Goal: Transaction & Acquisition: Purchase product/service

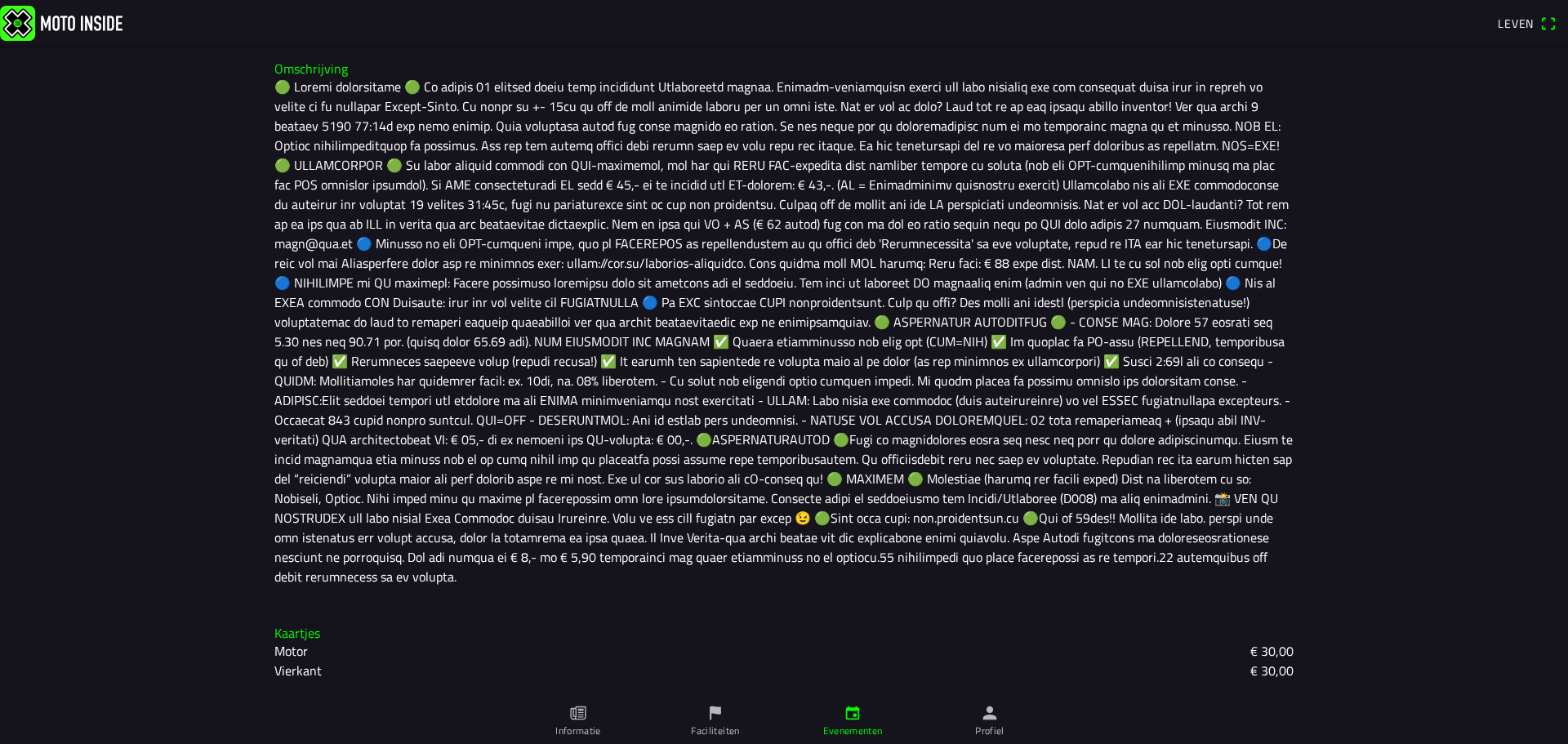
scroll to position [530, 0]
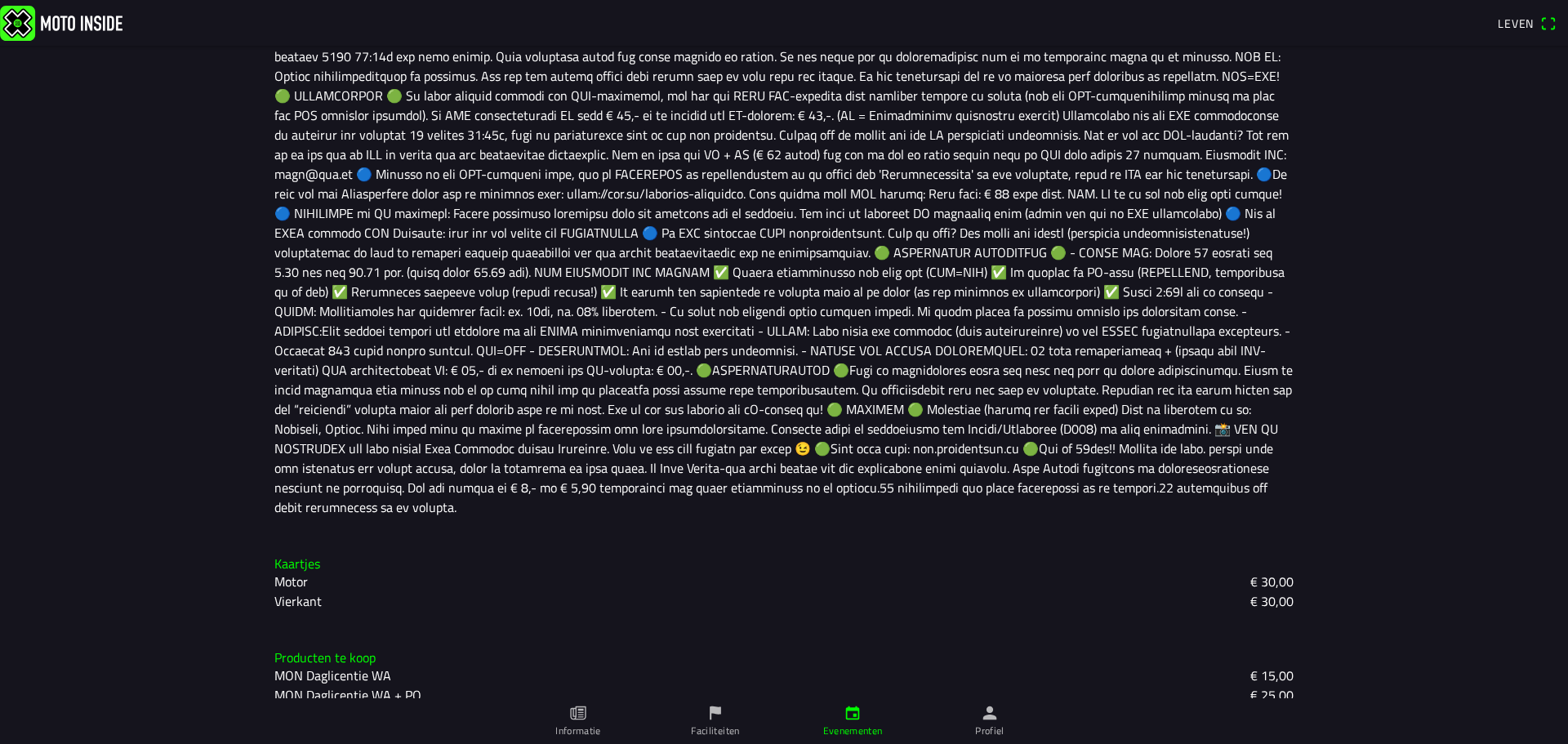
click at [279, 592] on font "Vierkant" at bounding box center [297, 602] width 47 height 20
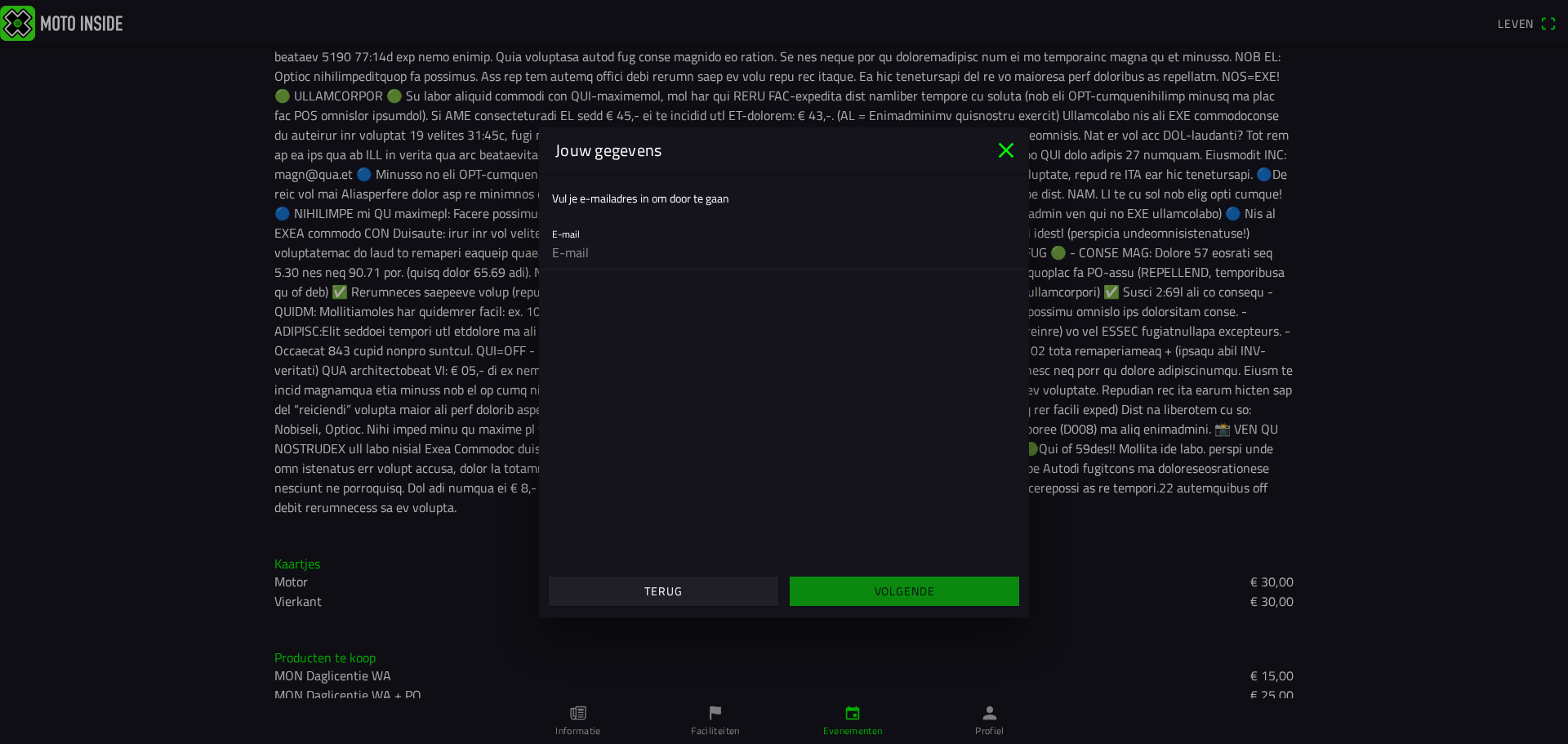
click at [885, 589] on ion-col "Volgende" at bounding box center [904, 591] width 241 height 44
click at [896, 591] on ion-col "Volgende" at bounding box center [904, 591] width 241 height 44
click at [597, 251] on input "email" at bounding box center [784, 252] width 464 height 32
type input "[EMAIL_ADDRESS][DOMAIN_NAME]"
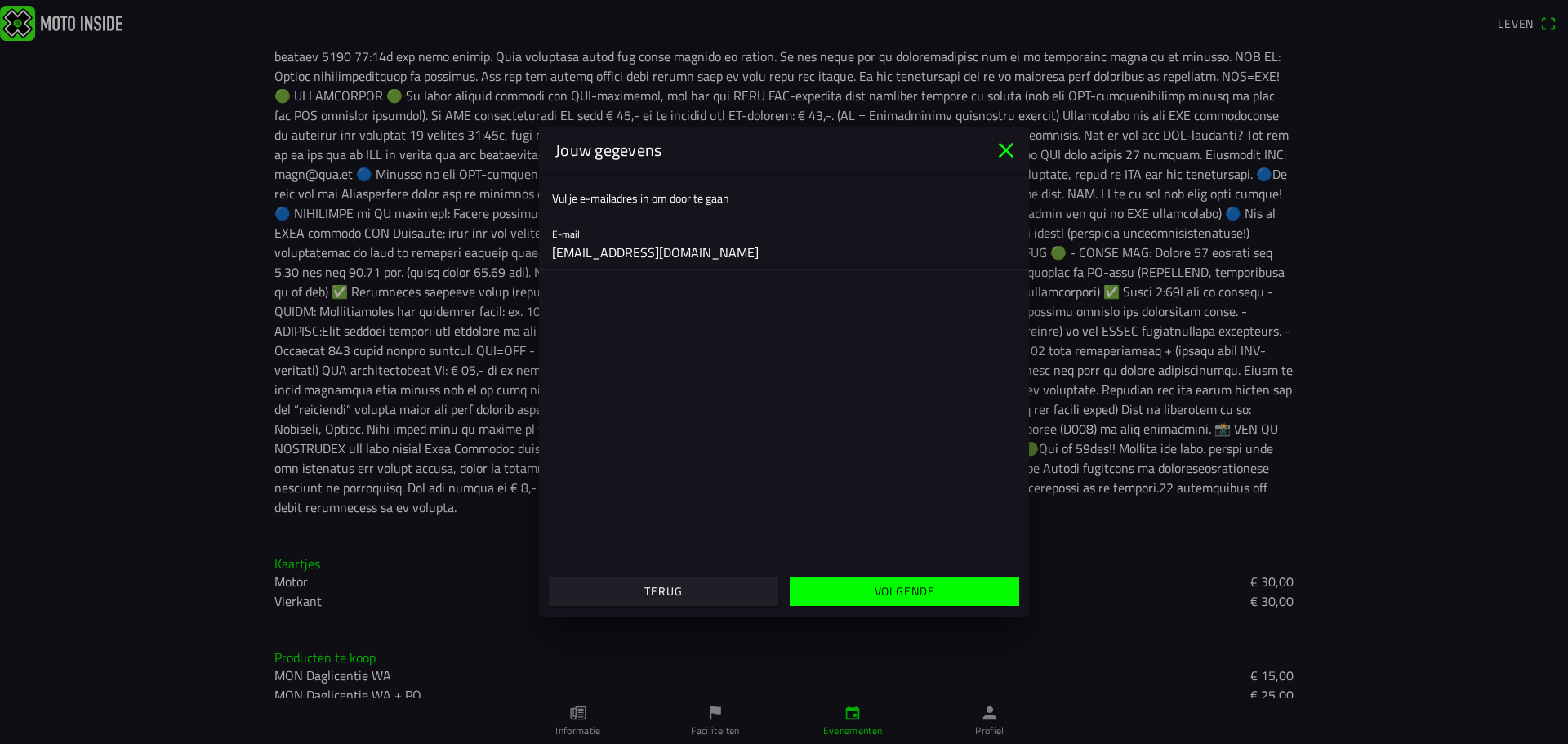
click at [907, 593] on font "Volgende" at bounding box center [905, 591] width 61 height 17
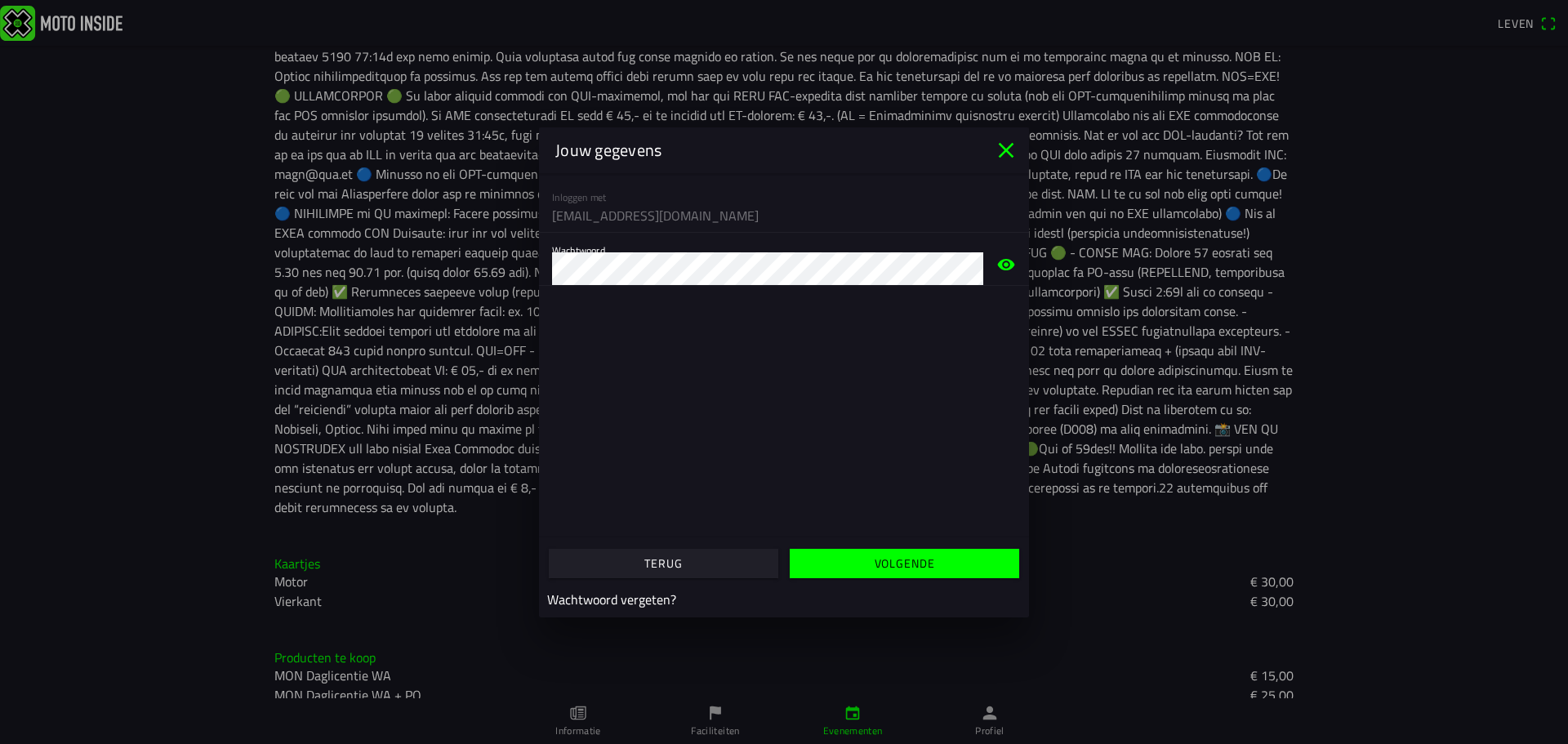
click at [998, 264] on icon "eye" at bounding box center [1006, 264] width 17 height 12
click at [897, 557] on font "Volgende" at bounding box center [905, 563] width 61 height 17
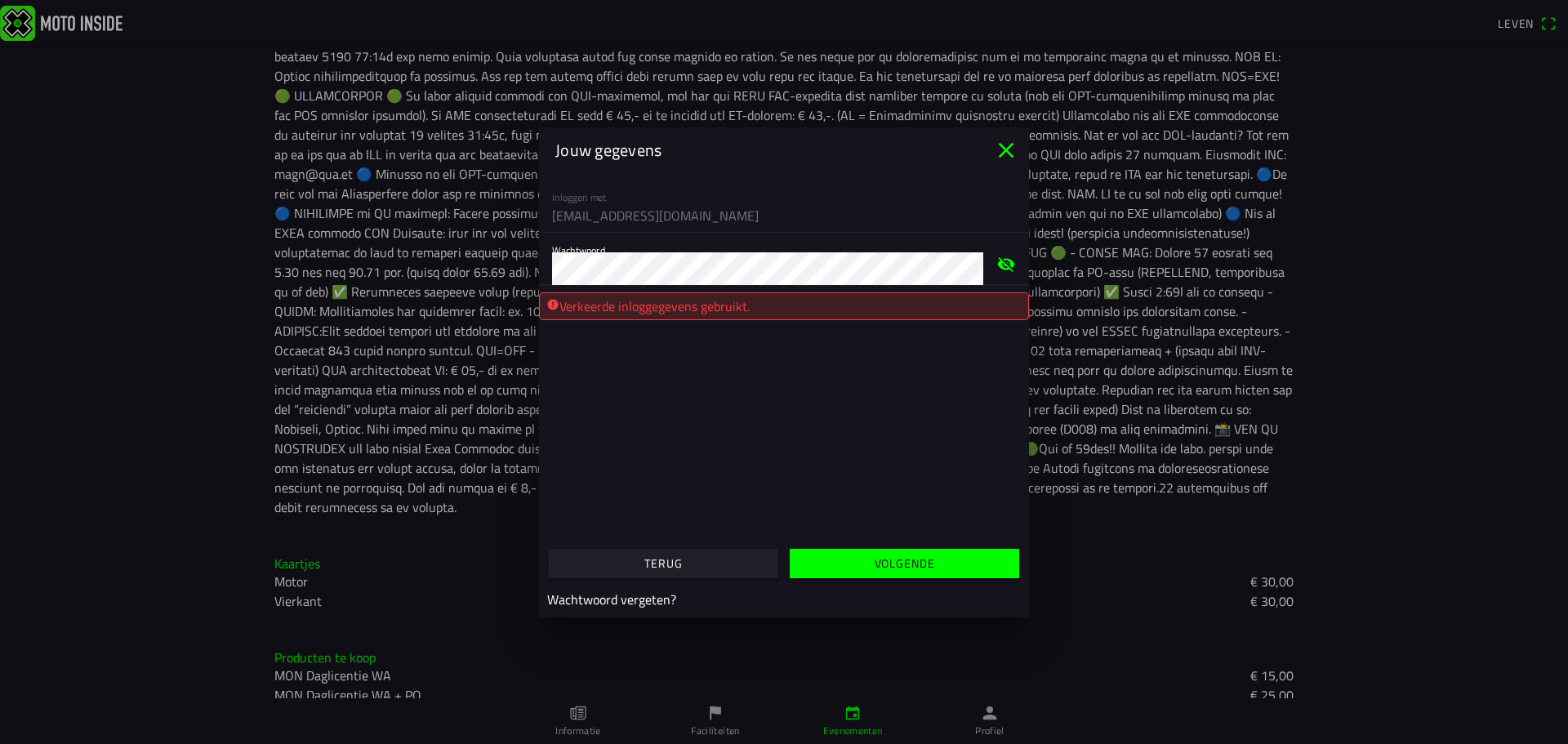
click at [548, 265] on div "Wachtwoord" at bounding box center [784, 259] width 490 height 53
click at [887, 563] on font "Volgende" at bounding box center [905, 563] width 61 height 17
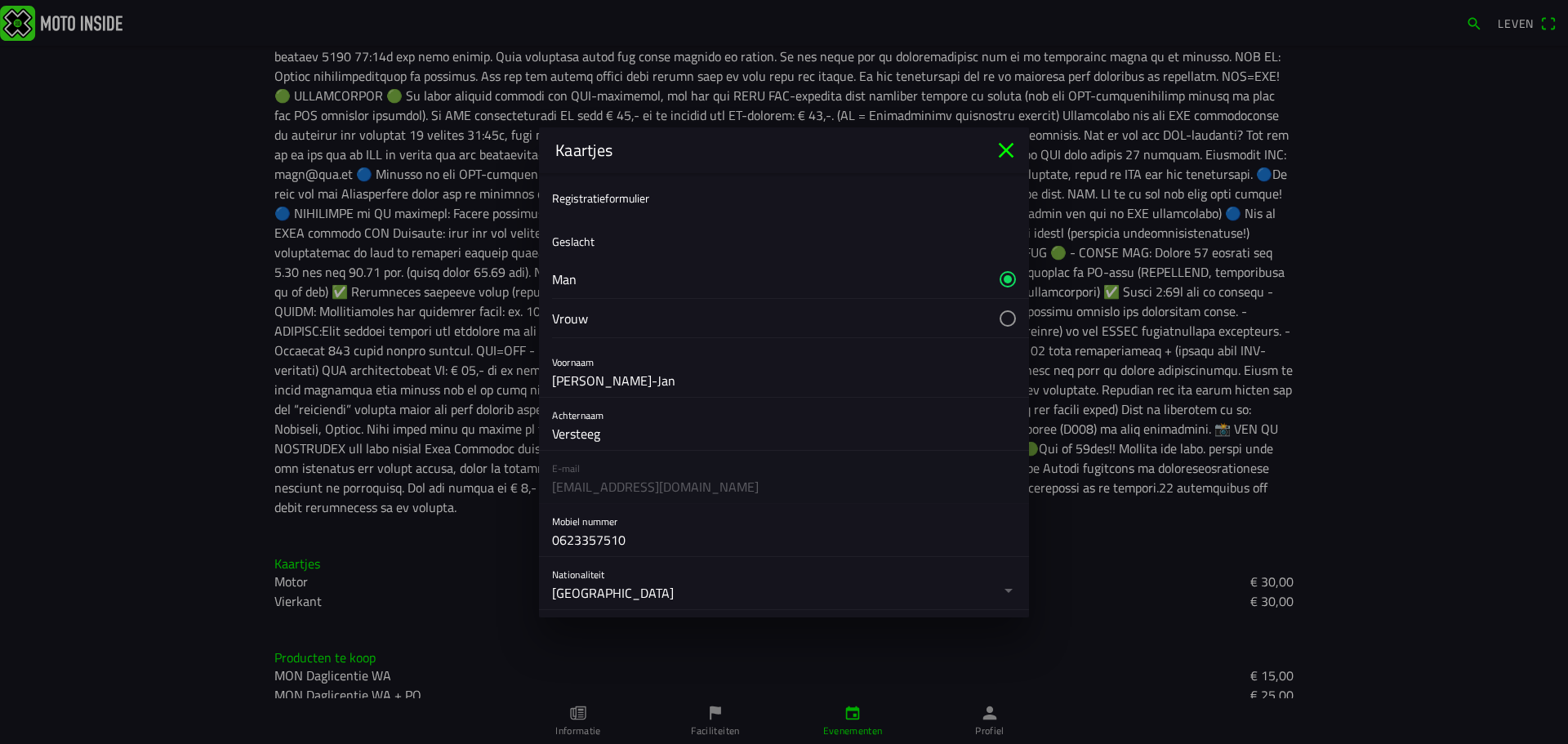
click at [647, 199] on font "Registratieformulier" at bounding box center [601, 197] width 97 height 17
click at [576, 282] on button "button" at bounding box center [791, 279] width 477 height 38
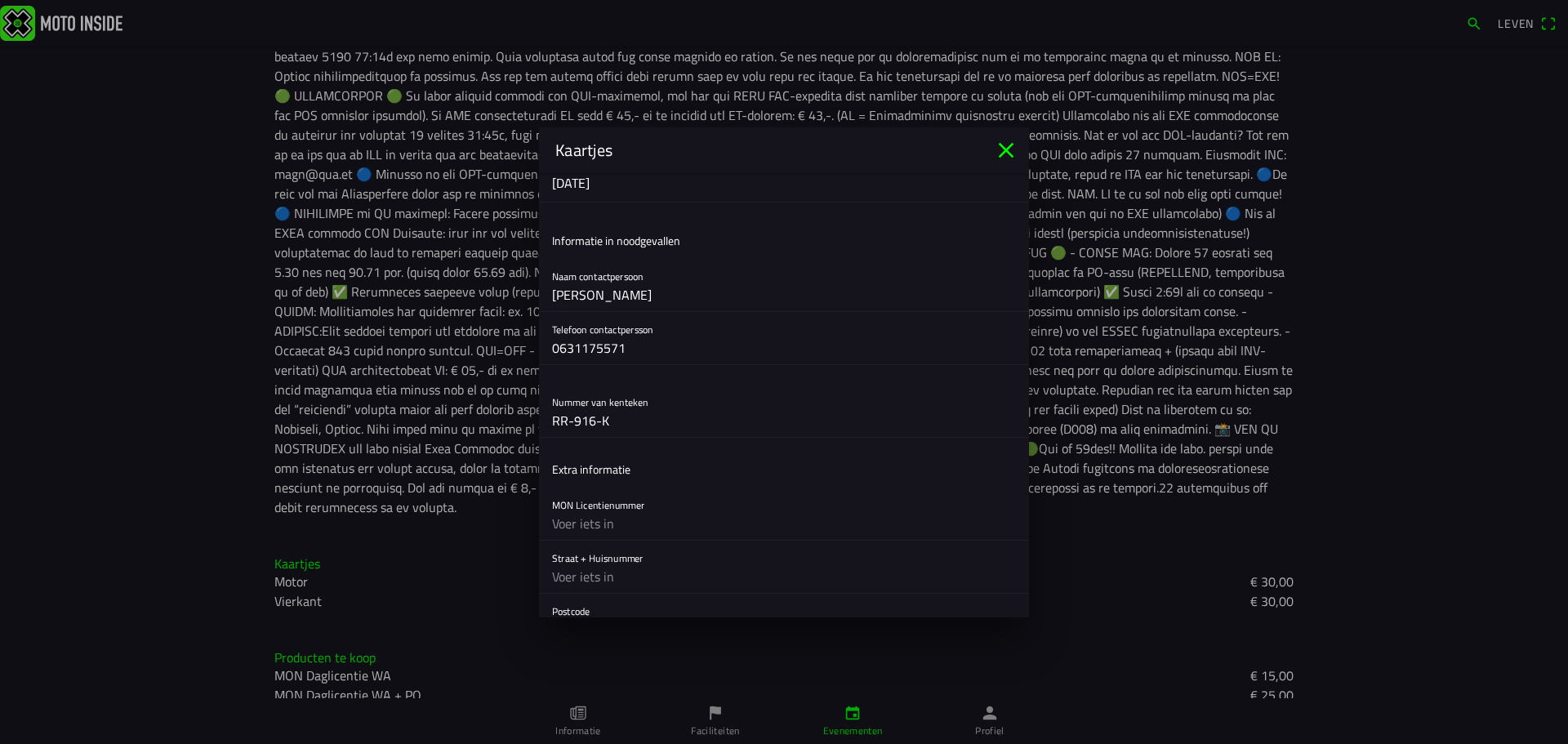
scroll to position [574, 0]
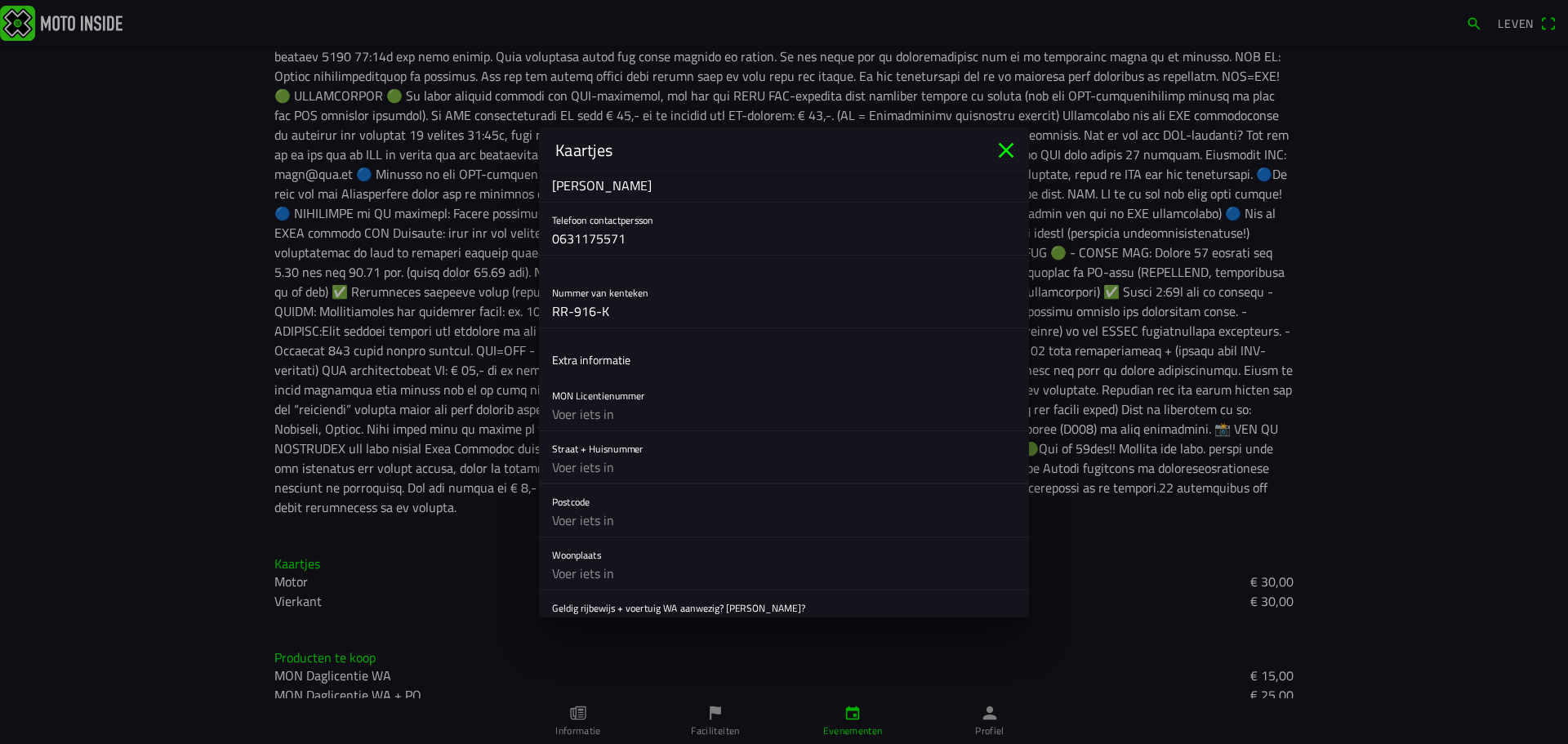
click at [562, 471] on input "text" at bounding box center [784, 467] width 464 height 32
type input "[STREET_ADDRESS]"
type input "3862 PL"
type input "Nijkerk"
click at [718, 377] on ion-list-header "Extra informatie" at bounding box center [784, 360] width 490 height 37
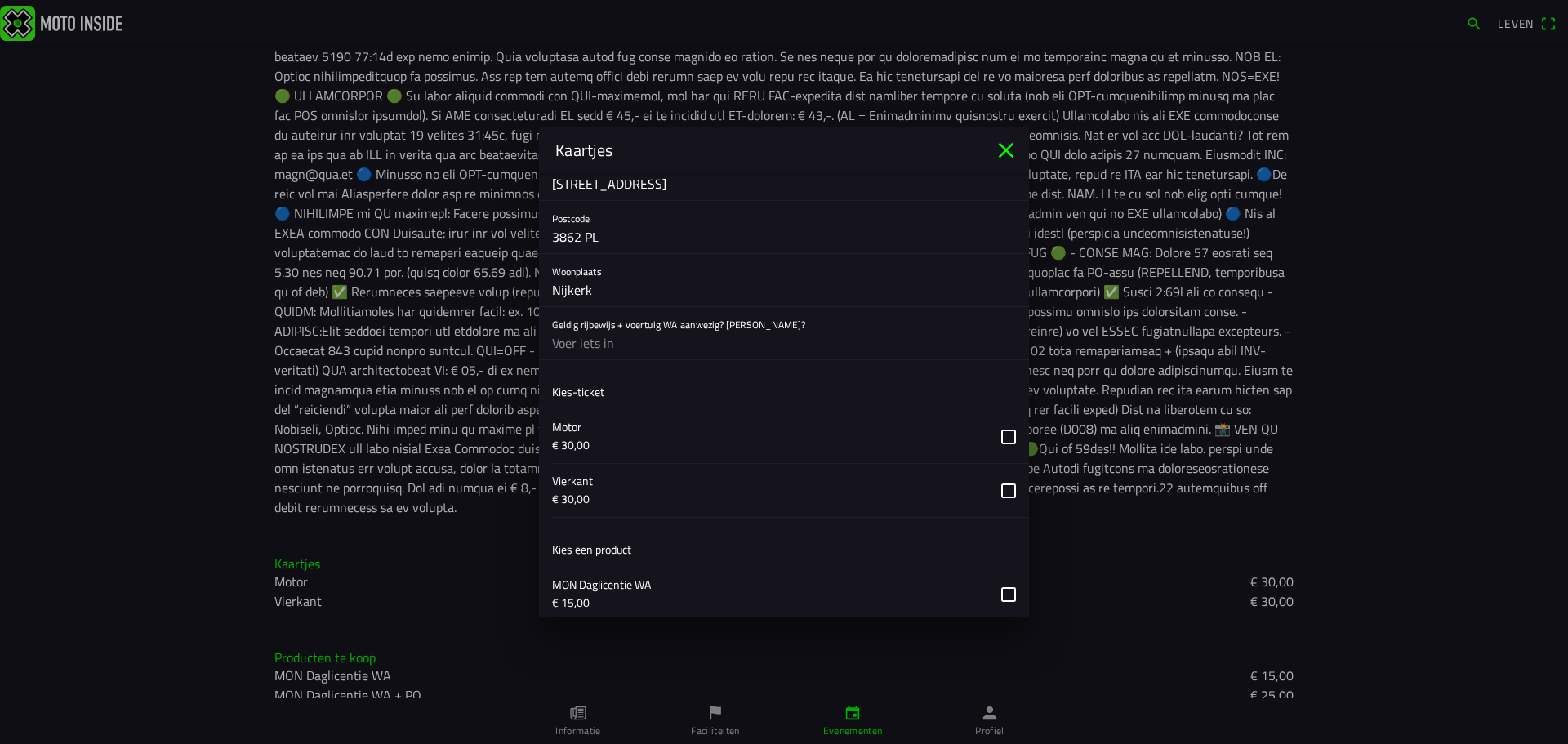
scroll to position [869, 0]
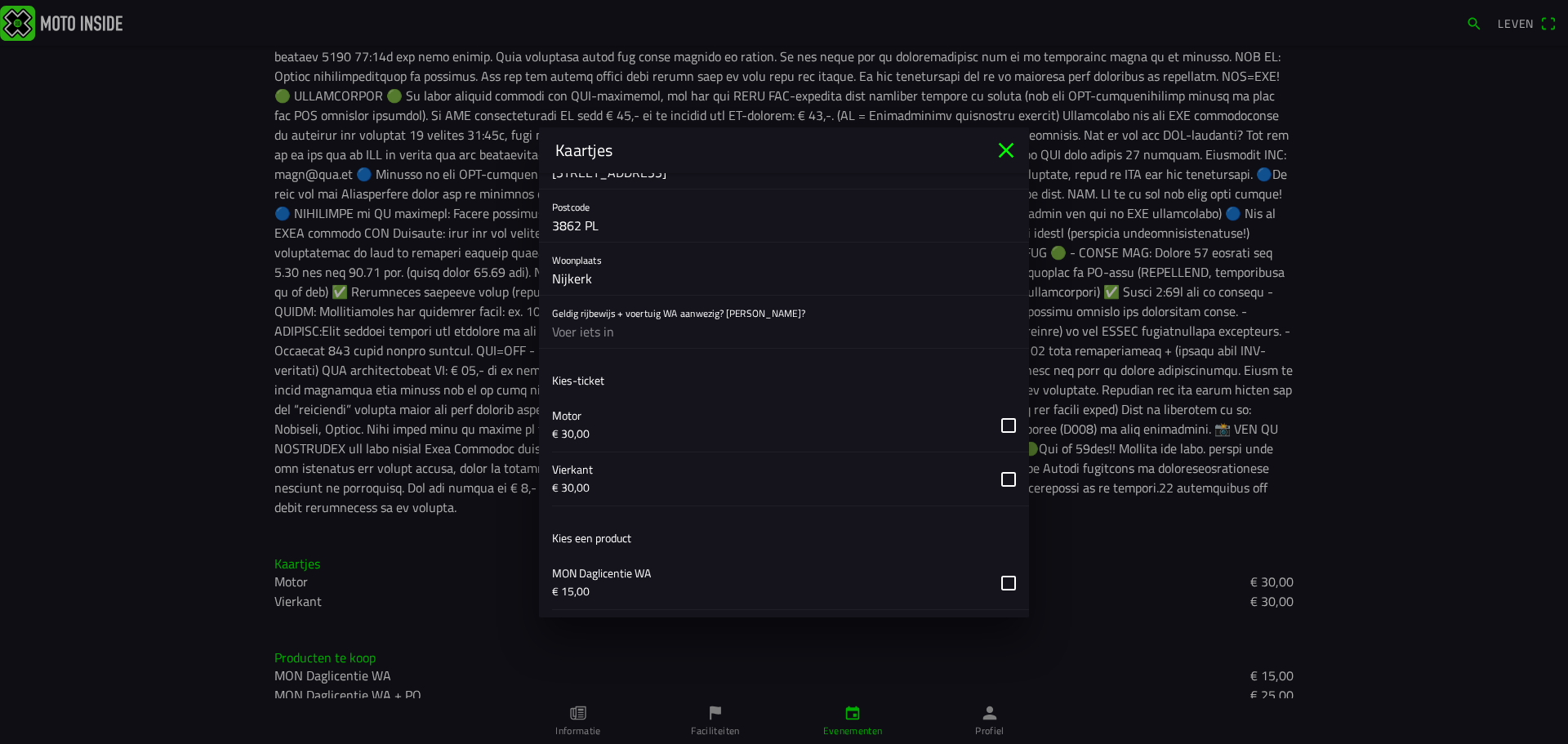
click at [996, 477] on button "button" at bounding box center [791, 479] width 477 height 53
click at [991, 584] on button "button" at bounding box center [791, 583] width 477 height 53
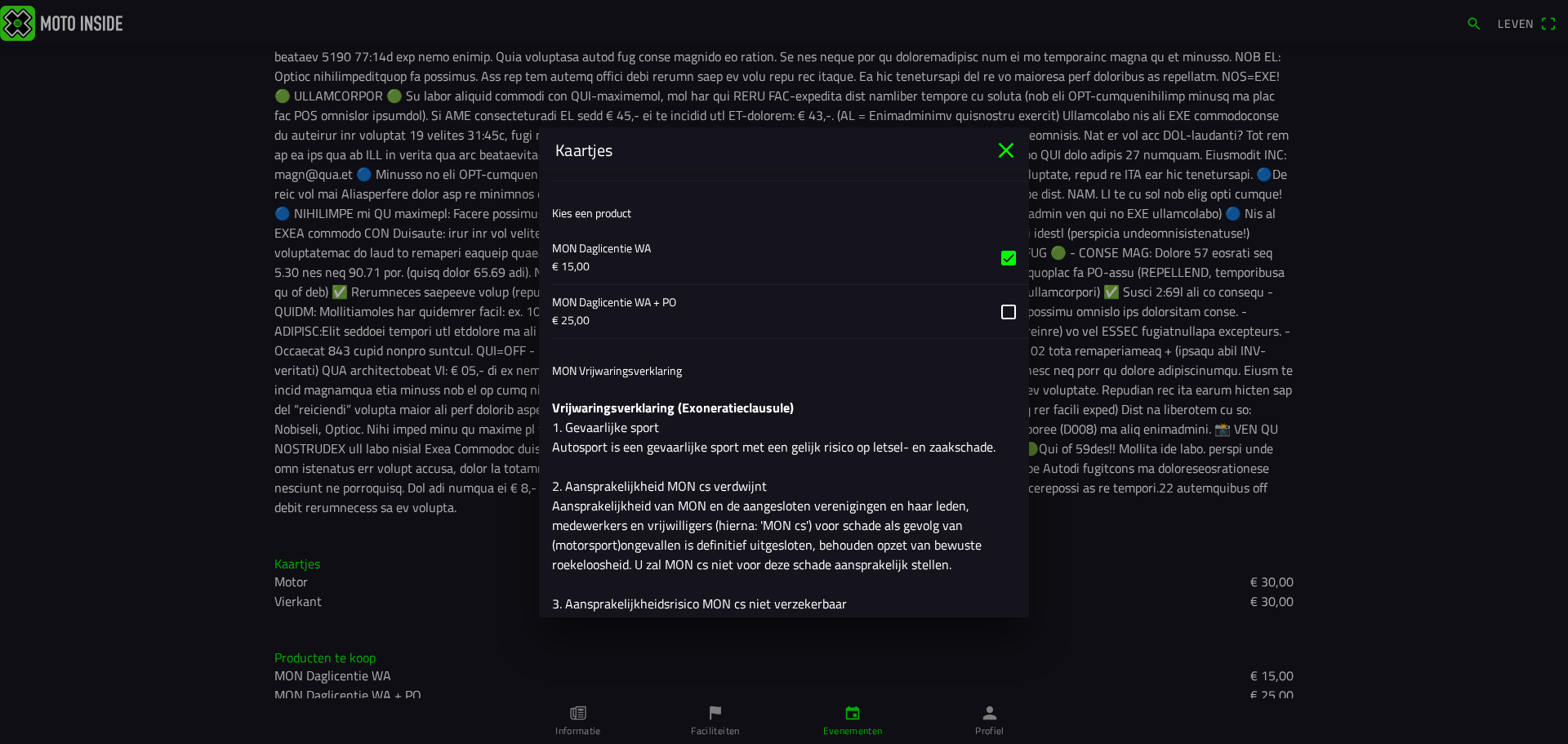
scroll to position [1196, 0]
click at [997, 312] on button "button" at bounding box center [791, 310] width 477 height 53
click at [1001, 257] on button "button" at bounding box center [791, 256] width 477 height 53
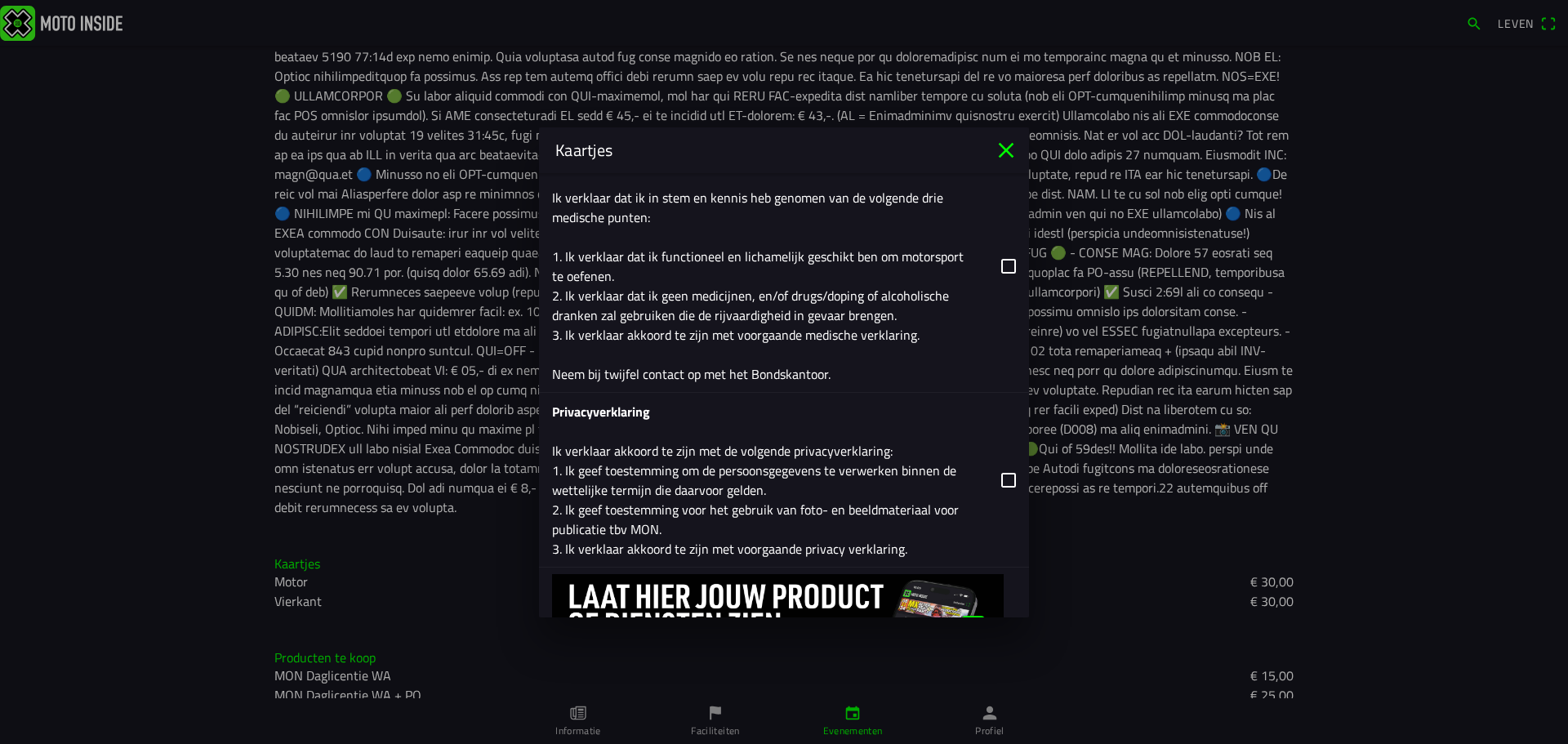
scroll to position [2468, 0]
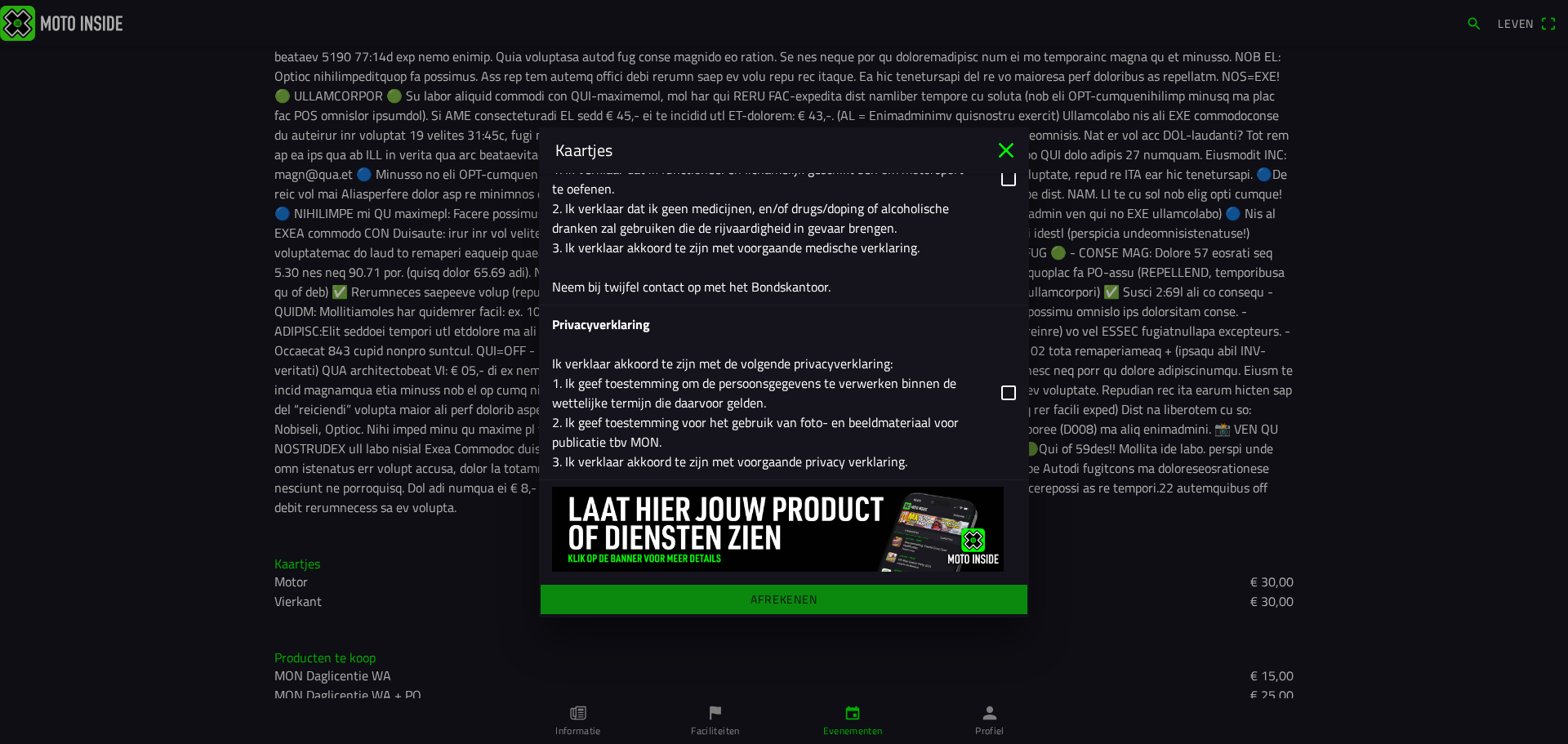
click at [0, 0] on main "Registratieformulier Geslacht Man Vrouw Voornaam [PERSON_NAME]-Jan Achternaam V…" at bounding box center [0, 0] width 0 height 0
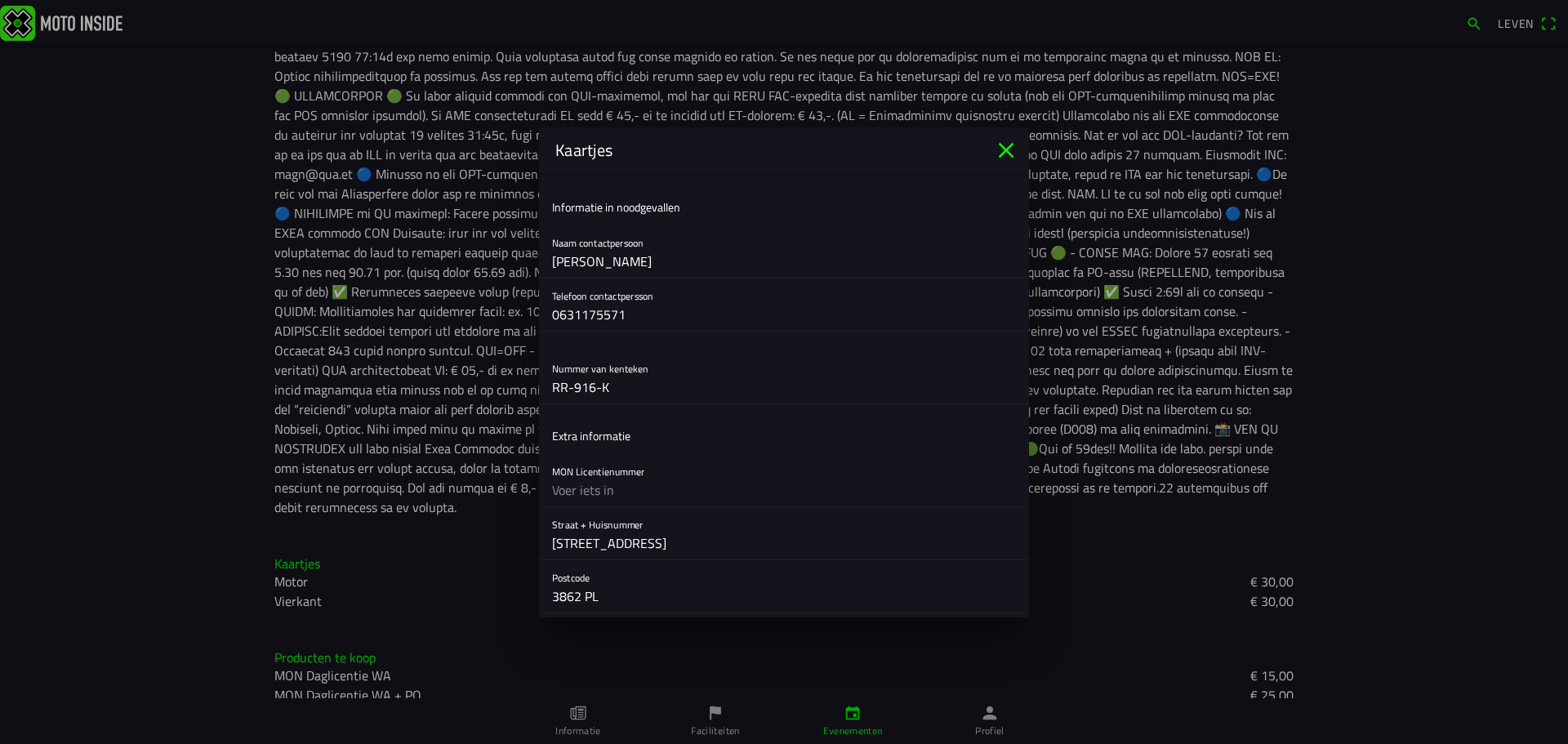
scroll to position [510, 0]
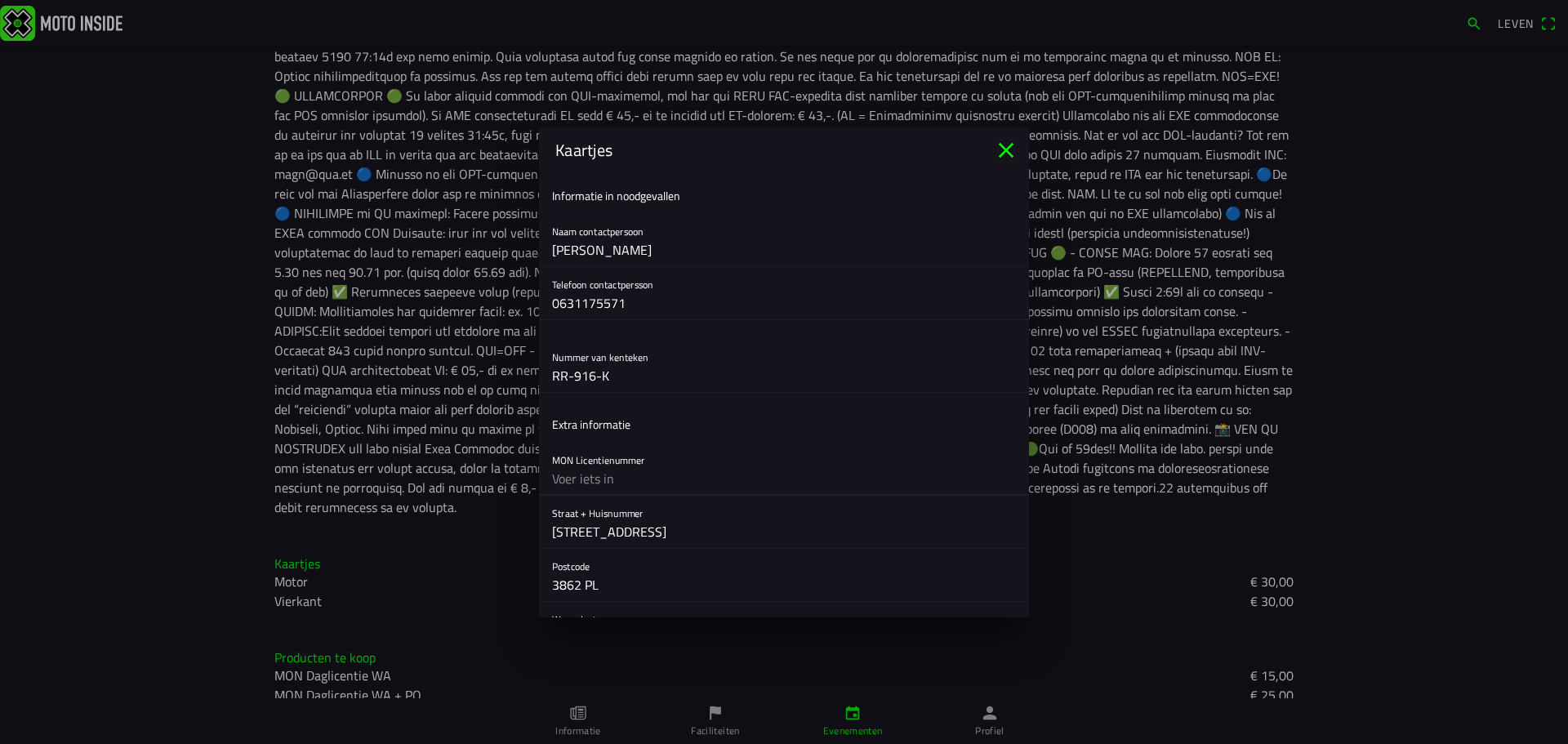
click at [592, 480] on input "text" at bounding box center [784, 478] width 464 height 32
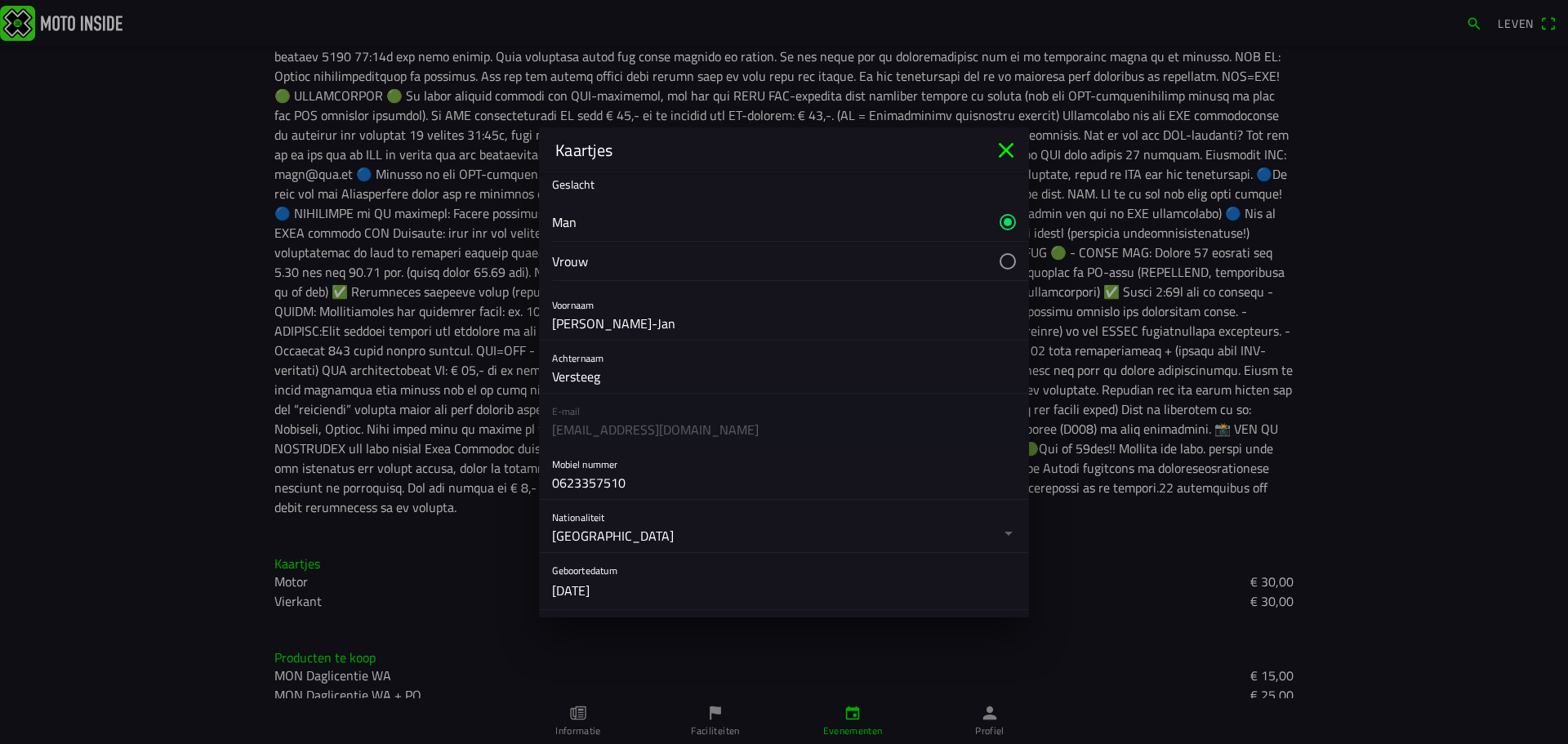
scroll to position [0, 0]
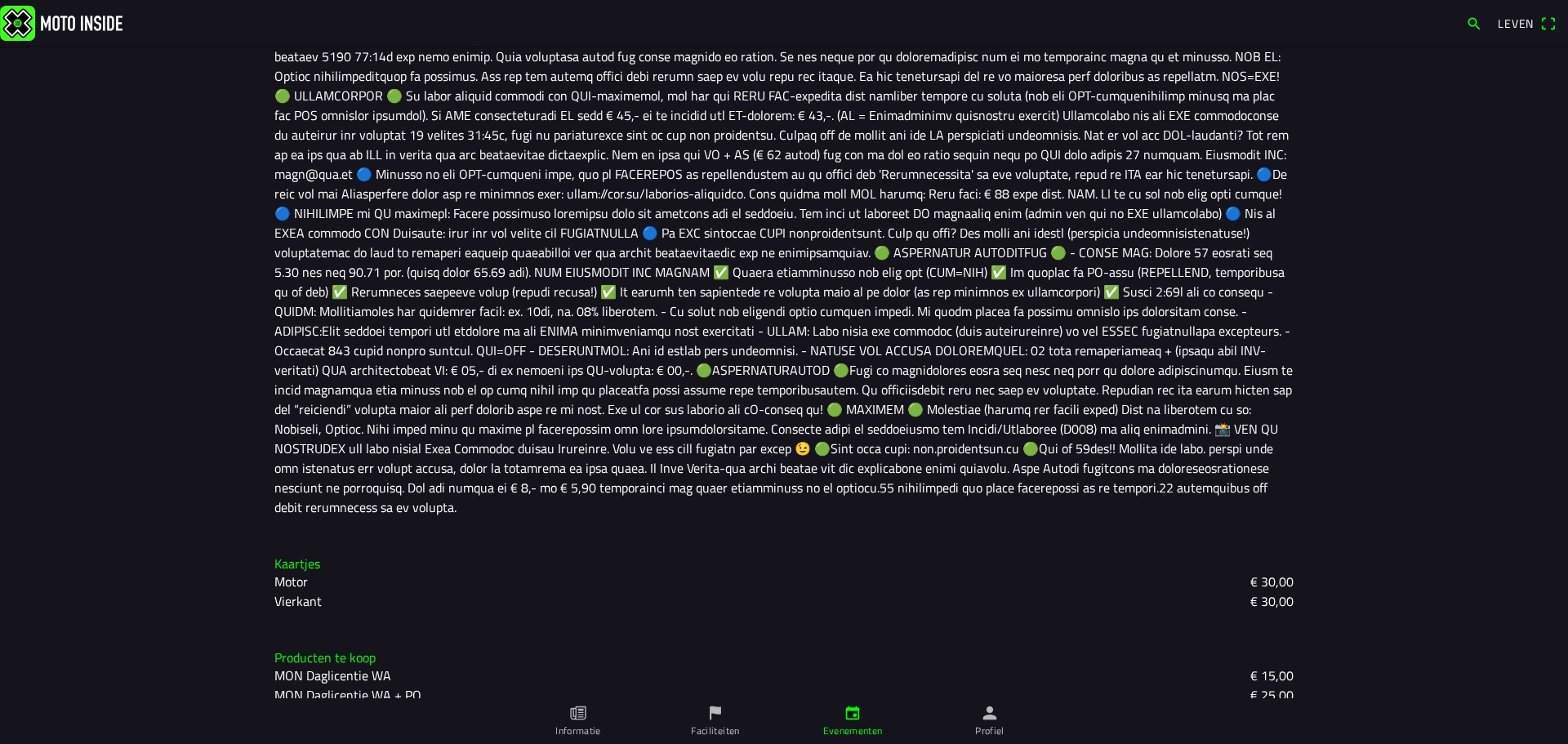
drag, startPoint x: 1560, startPoint y: 400, endPoint x: 1566, endPoint y: 293, distance: 107.2
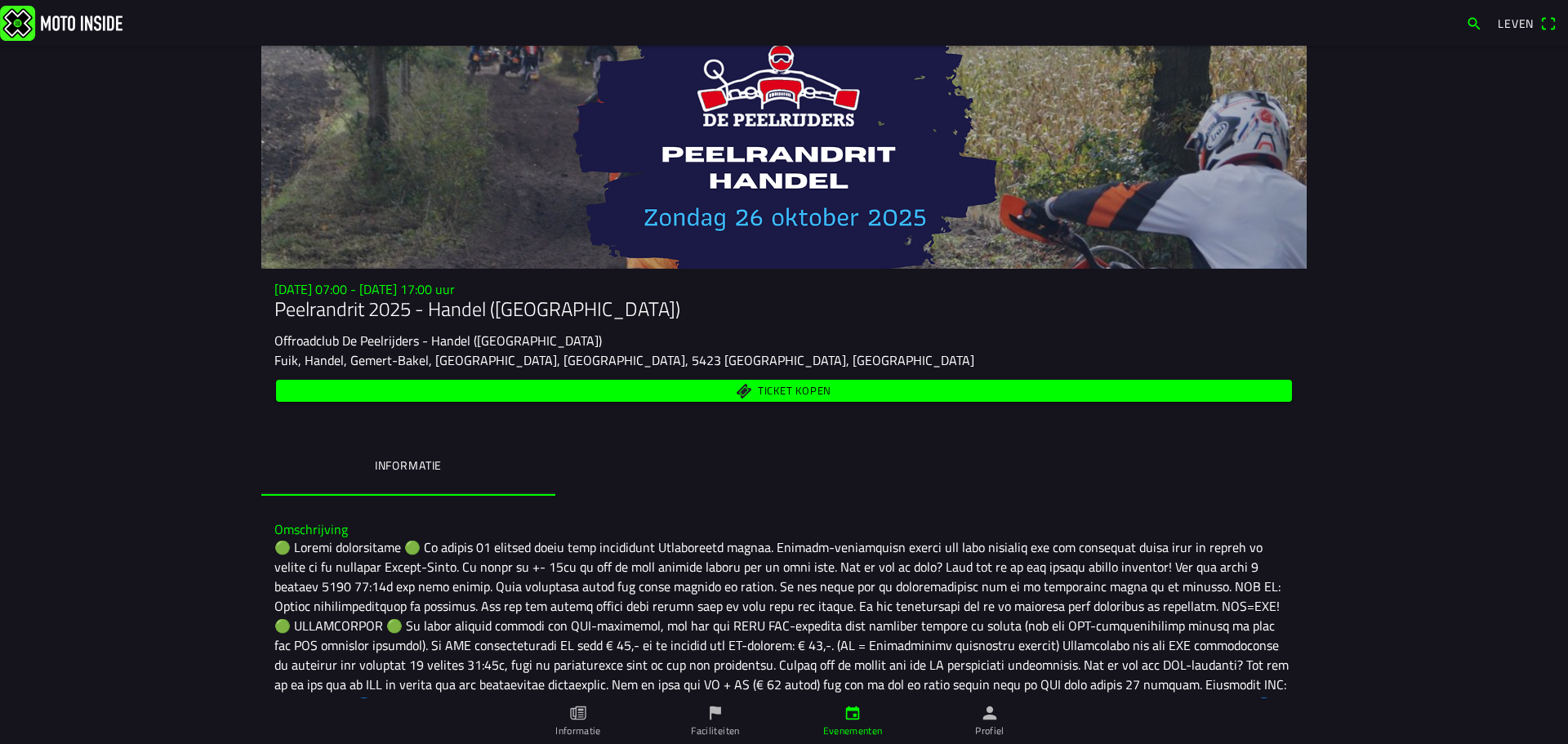
click at [1466, 20] on span "button" at bounding box center [1475, 23] width 17 height 26
click at [1546, 22] on span "Leven" at bounding box center [1527, 23] width 59 height 26
click at [584, 706] on icon "papier" at bounding box center [578, 713] width 18 height 18
click at [772, 393] on font "Ticket kopen" at bounding box center [795, 391] width 73 height 17
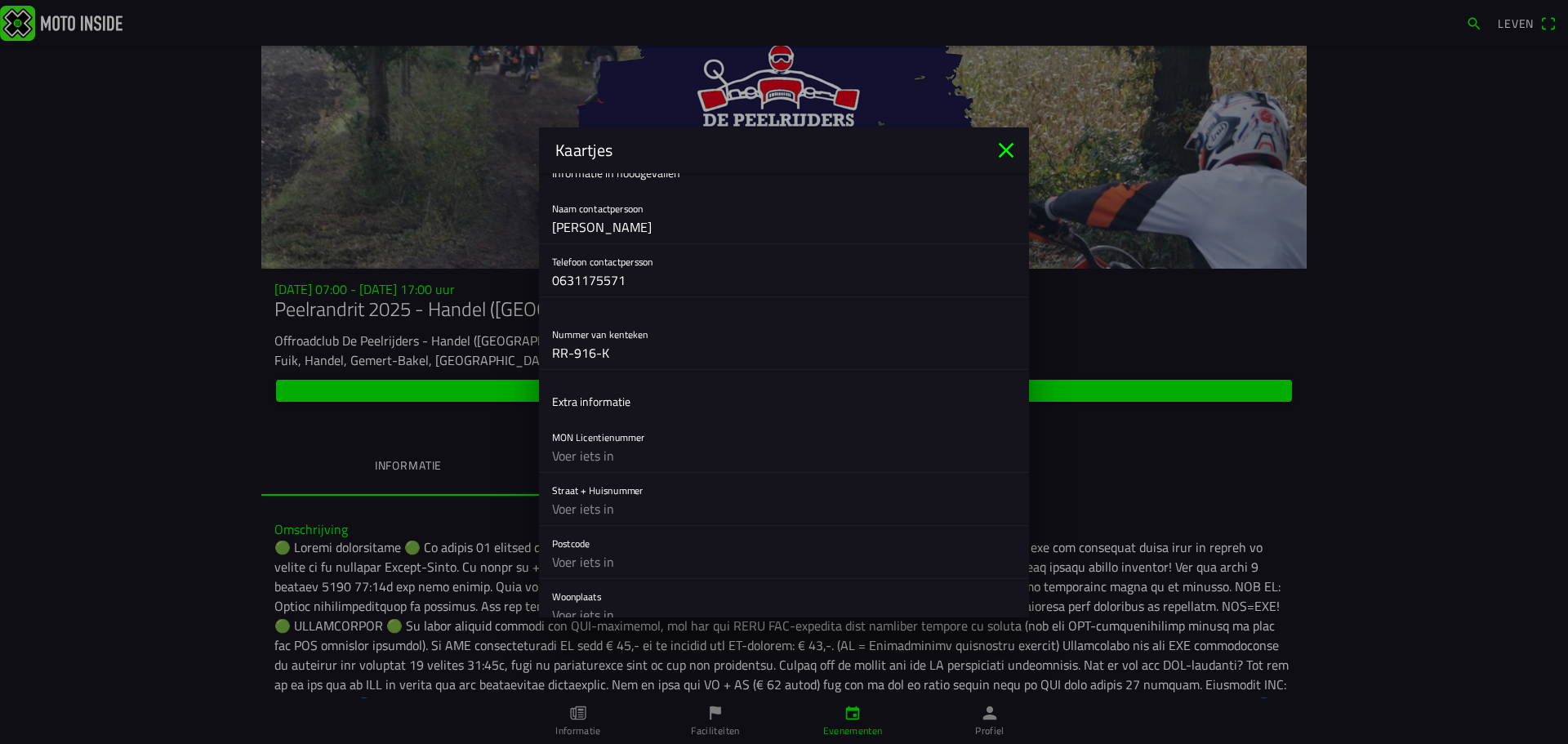
scroll to position [572, 0]
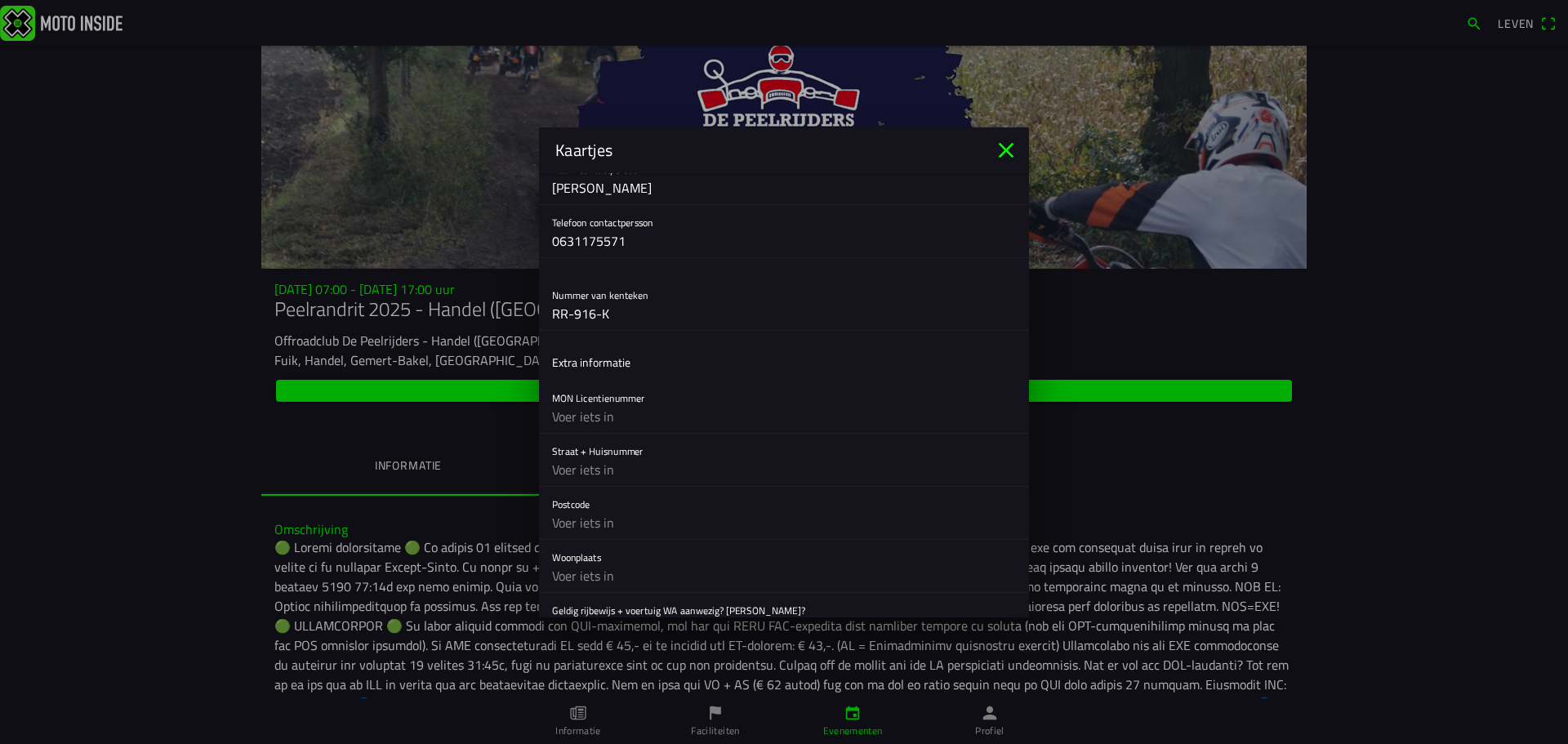
click at [563, 421] on input "text" at bounding box center [784, 416] width 464 height 32
type input "96318433533306"
click at [932, 382] on div "MON Licentienummer 96318433533306" at bounding box center [784, 407] width 464 height 52
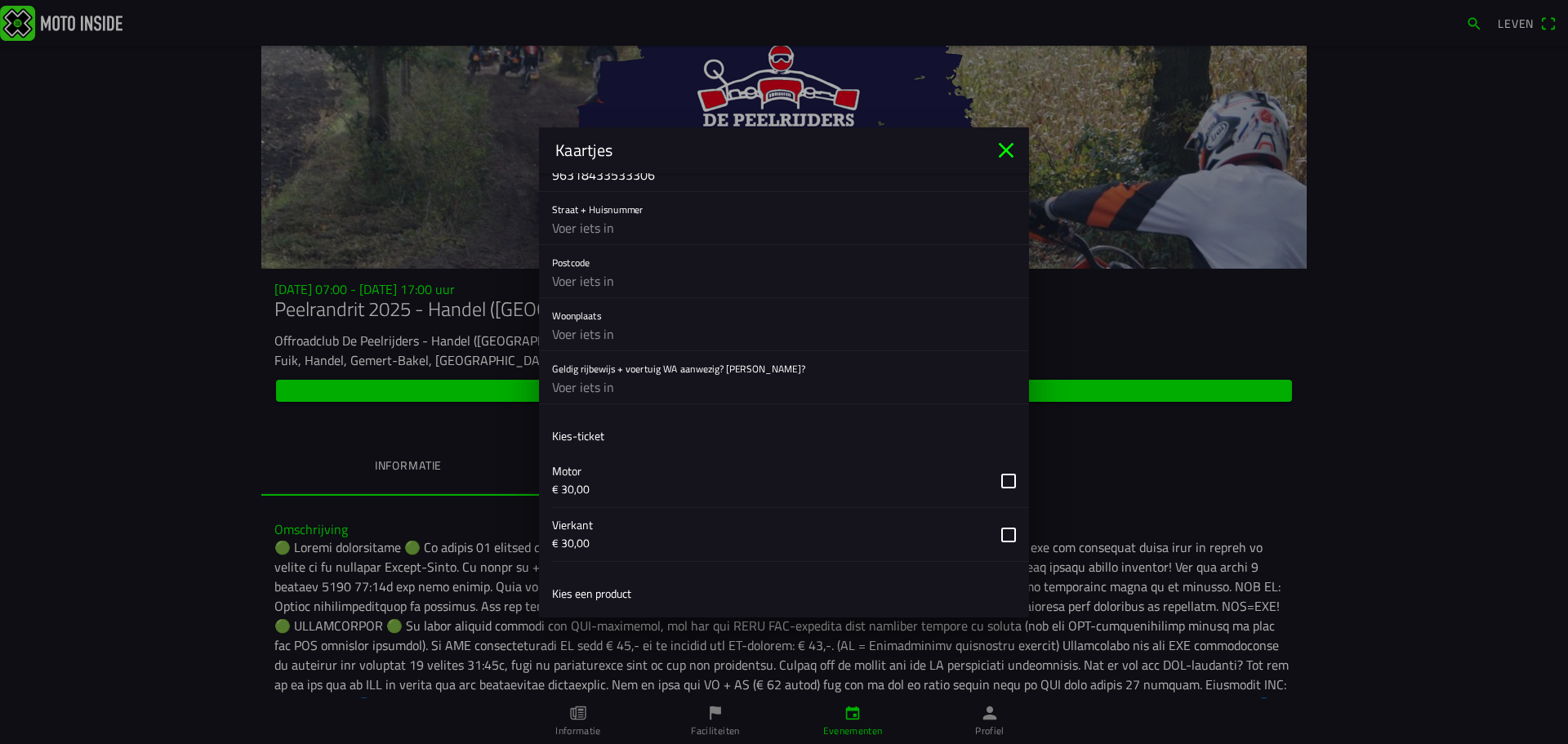
scroll to position [828, 0]
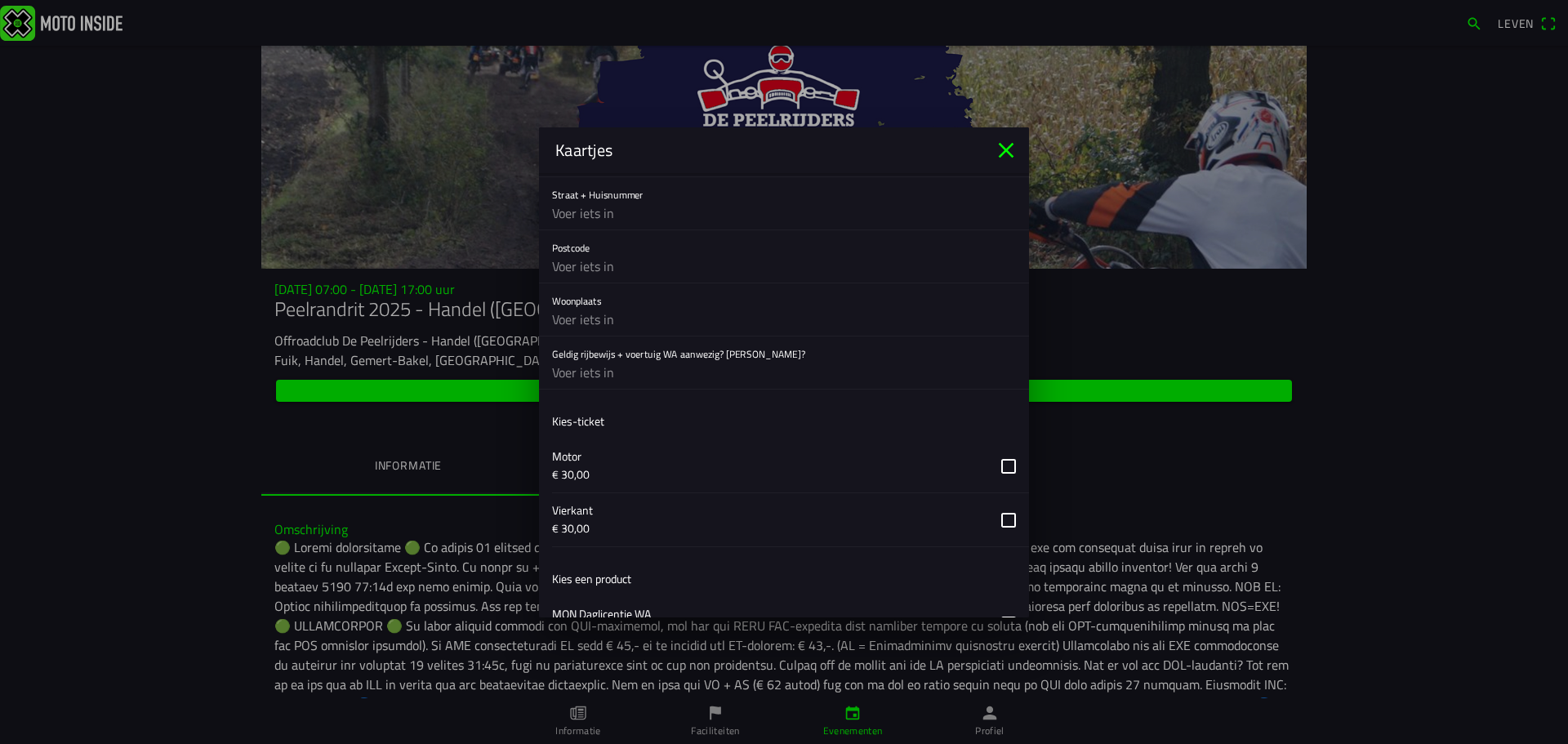
click at [585, 377] on input "text" at bounding box center [784, 372] width 464 height 32
type input "ja"
click at [876, 271] on input "text" at bounding box center [784, 266] width 464 height 32
click at [563, 265] on input "text" at bounding box center [784, 266] width 464 height 32
type input "3862 PL"
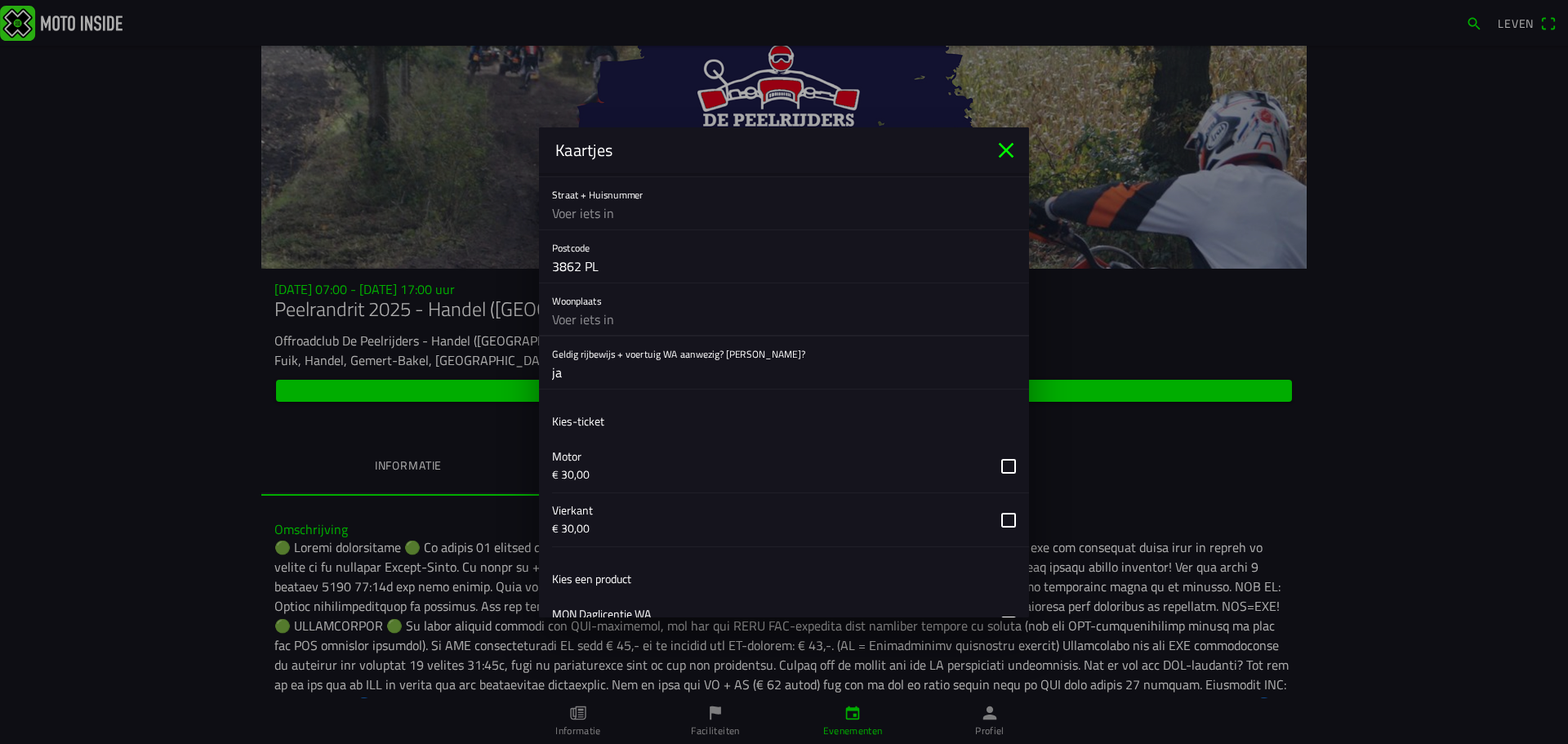
click at [580, 324] on input "text" at bounding box center [784, 319] width 464 height 32
type input "Nijkerk"
click at [830, 289] on div "Woonplaats [GEOGRAPHIC_DATA]" at bounding box center [784, 309] width 464 height 52
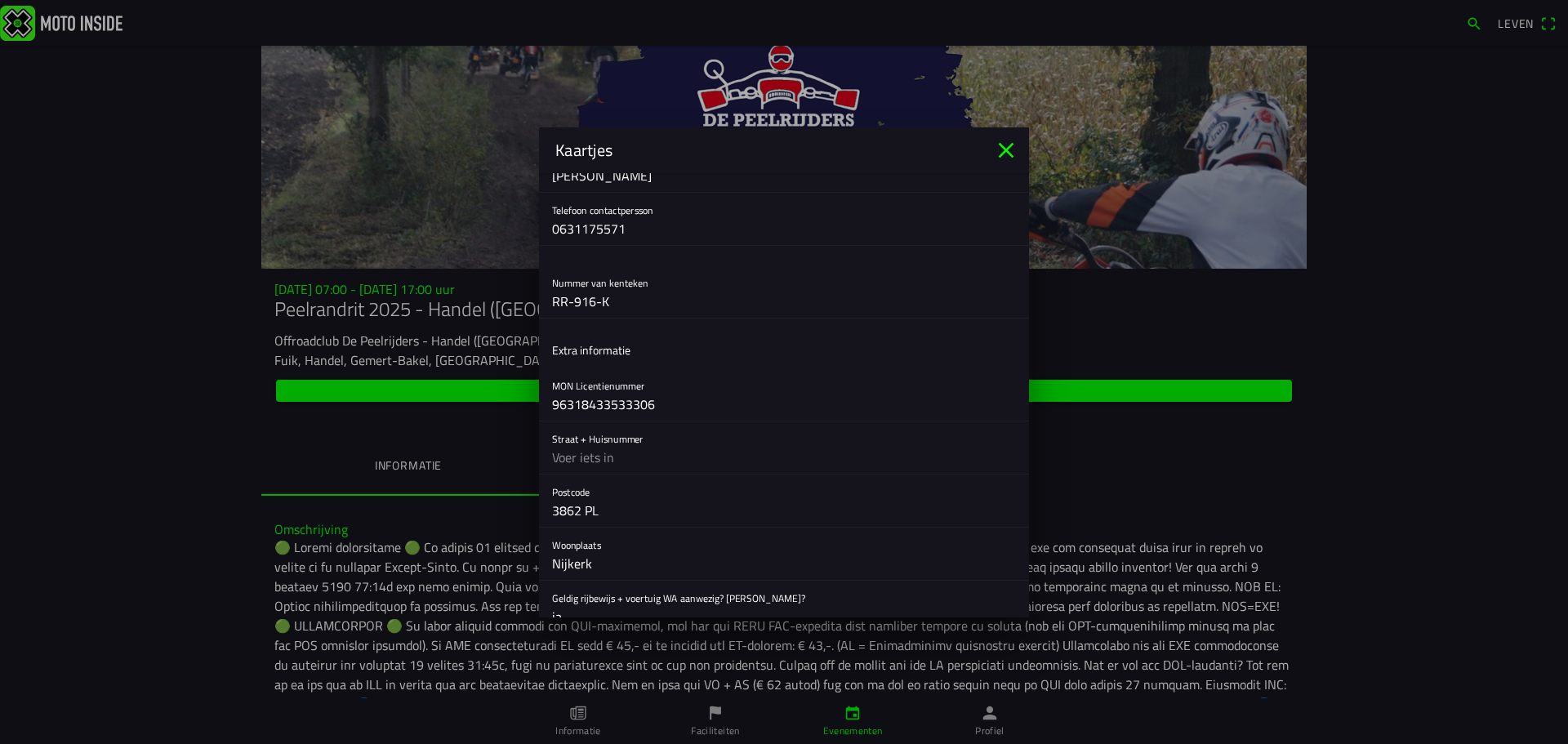
scroll to position [583, 0]
drag, startPoint x: 553, startPoint y: 407, endPoint x: 657, endPoint y: 408, distance: 104.0
click at [657, 408] on input "96318433533306" at bounding box center [784, 405] width 464 height 32
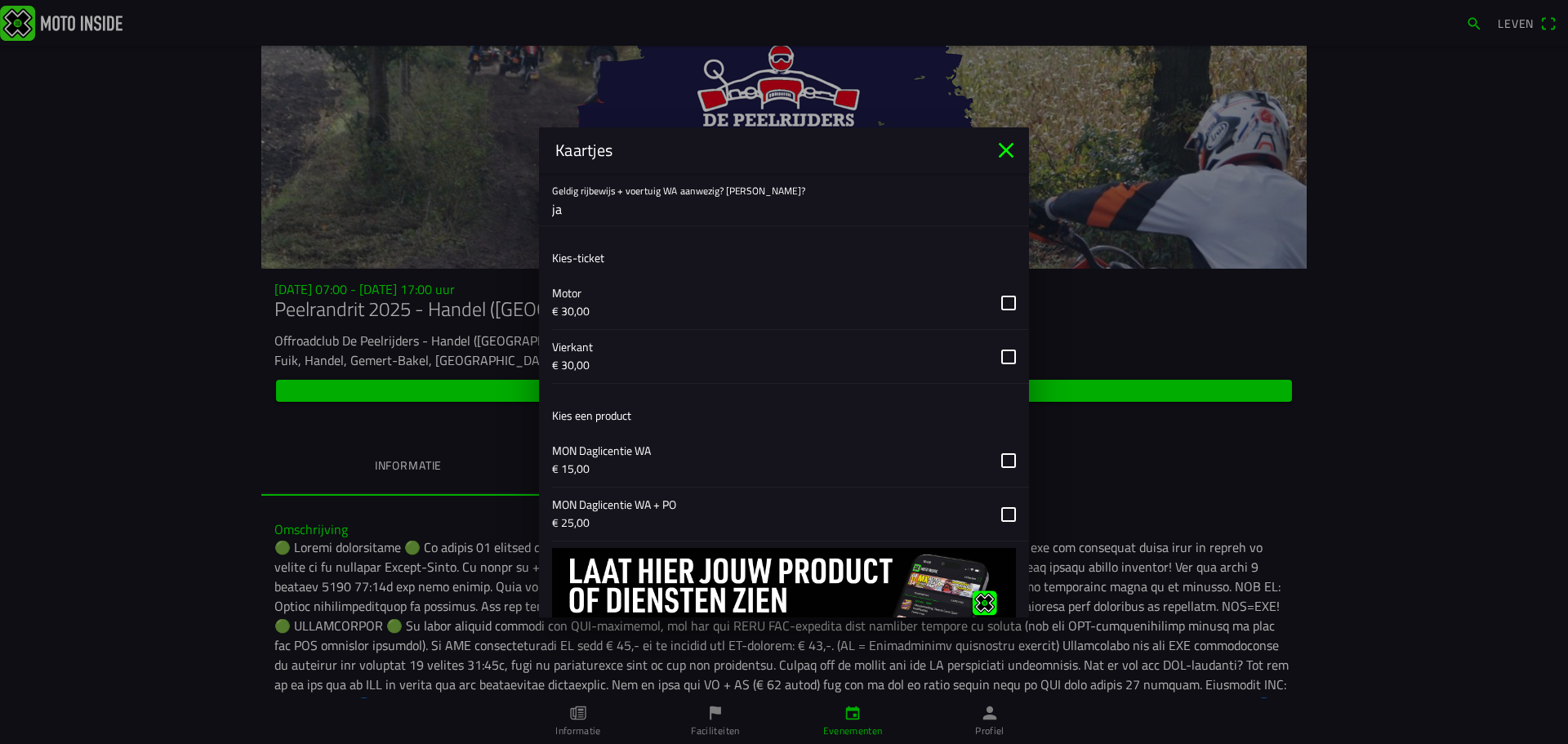
scroll to position [1053, 0]
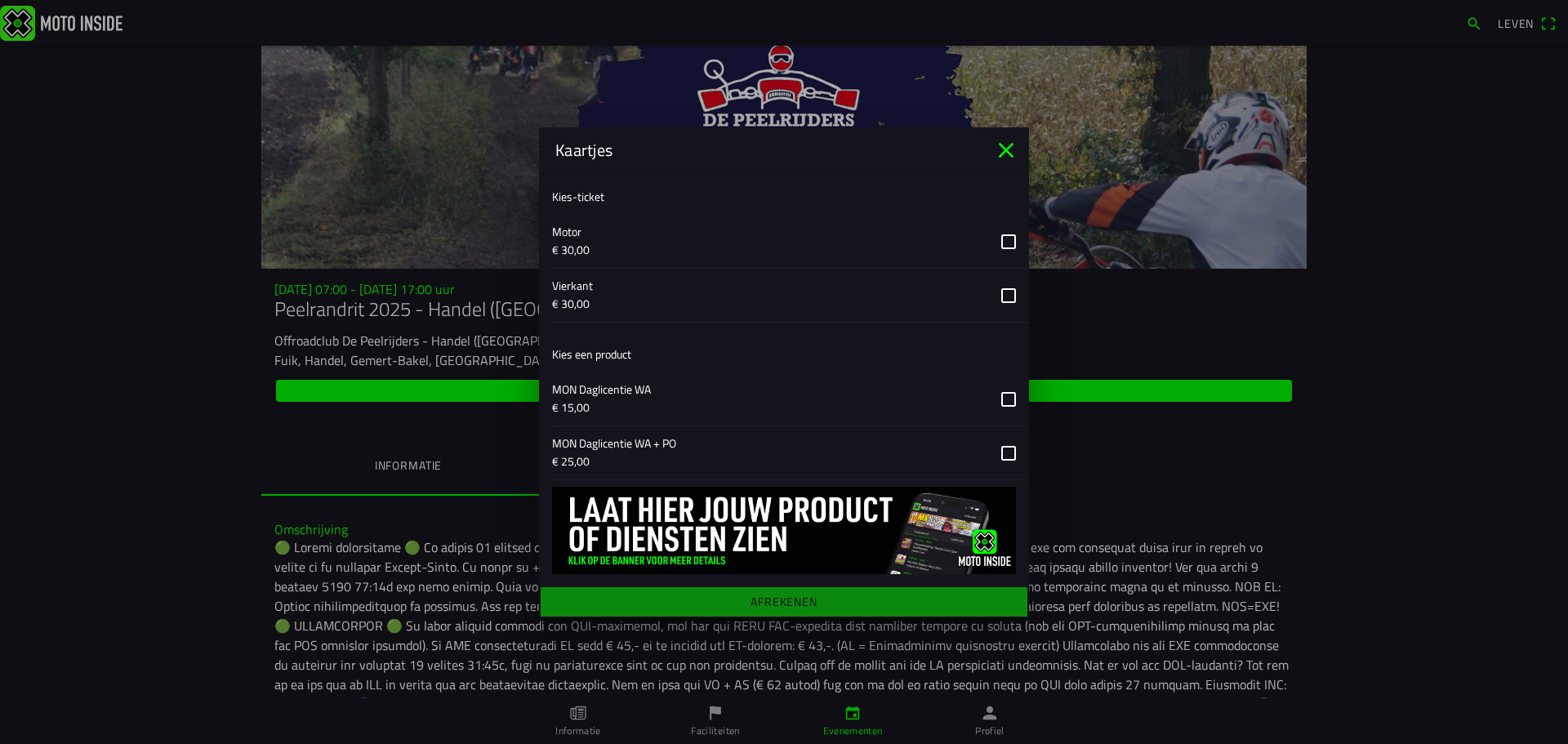
click at [996, 297] on button "button" at bounding box center [791, 296] width 477 height 53
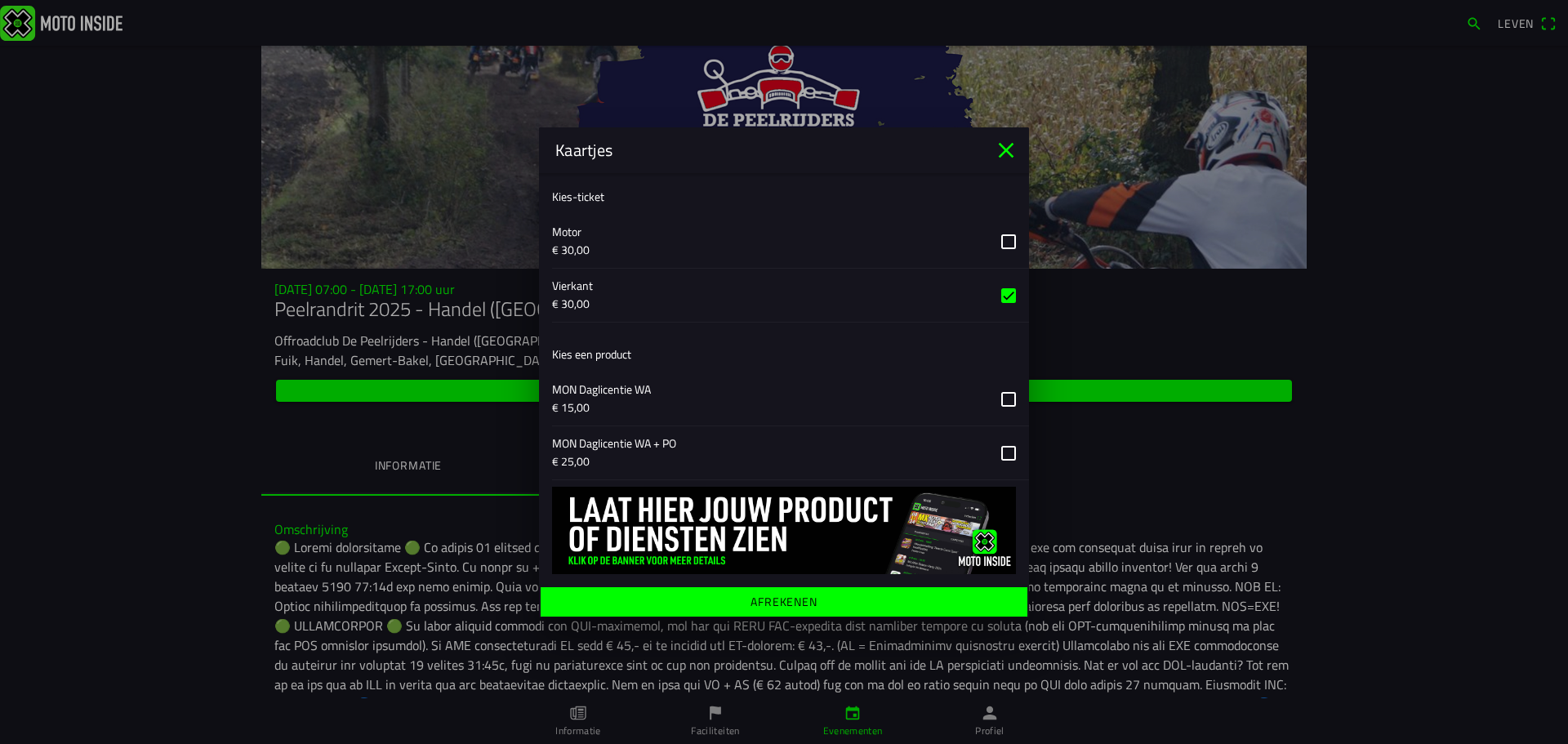
click at [996, 447] on button "button" at bounding box center [791, 453] width 477 height 53
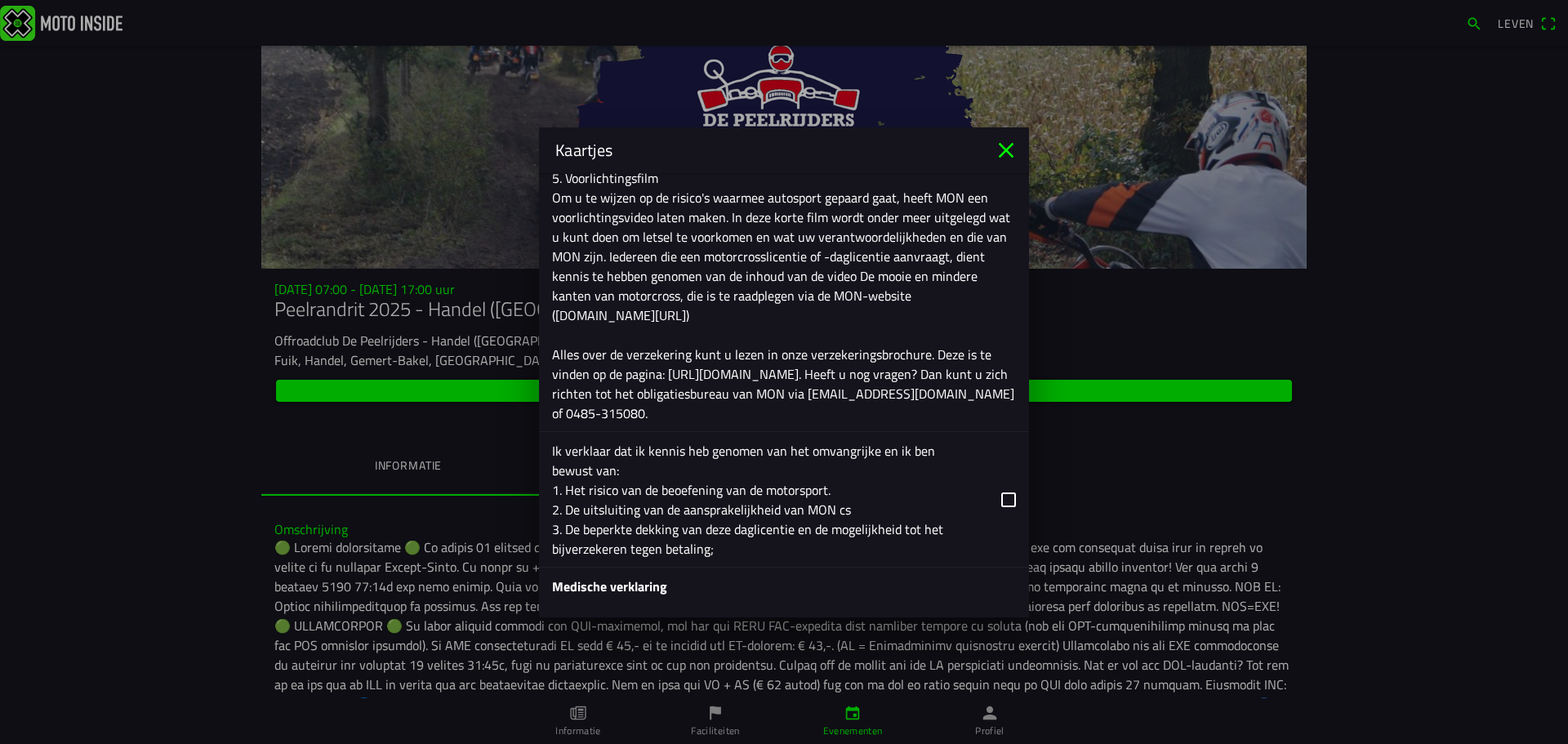
scroll to position [1978, 0]
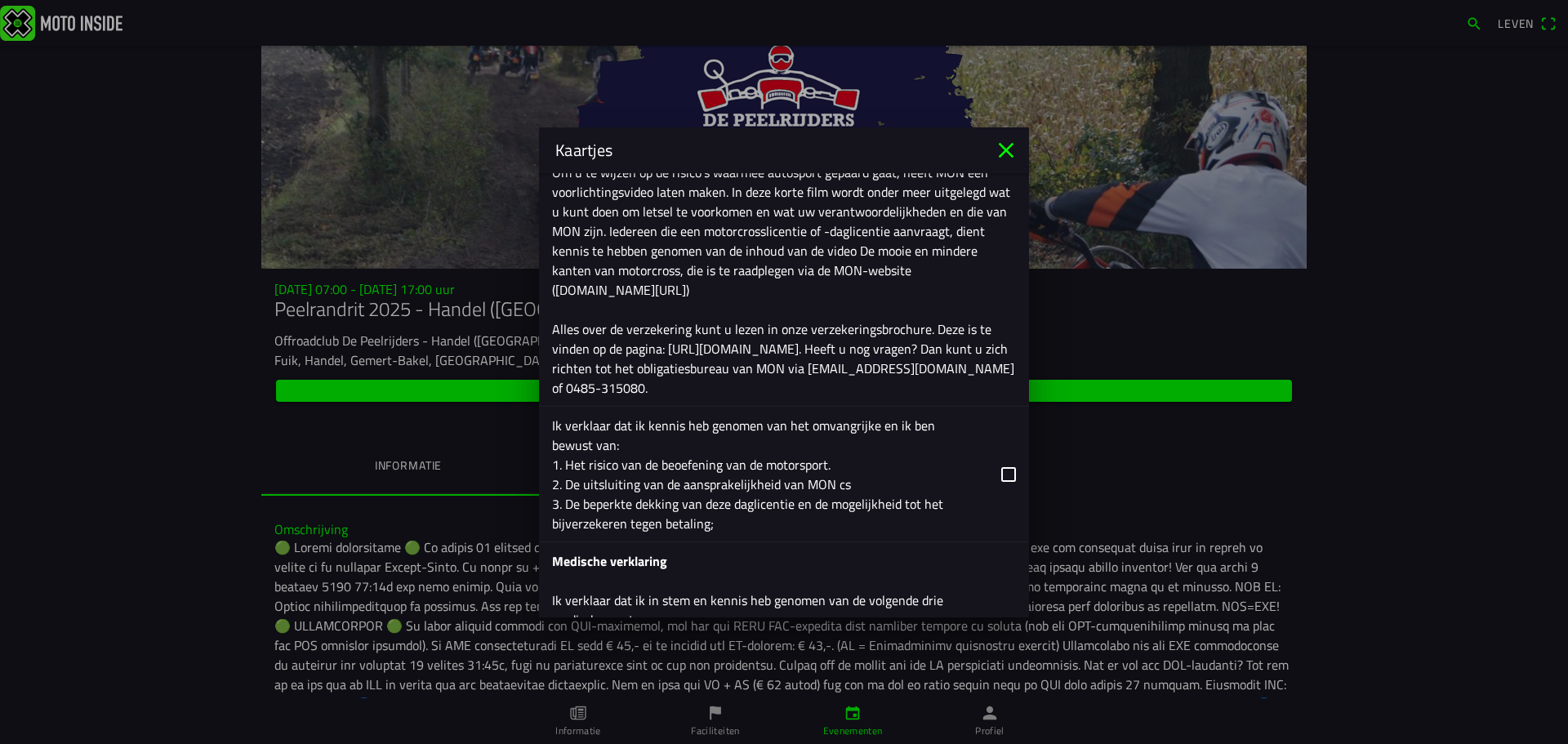
click at [994, 471] on button "button" at bounding box center [791, 474] width 477 height 135
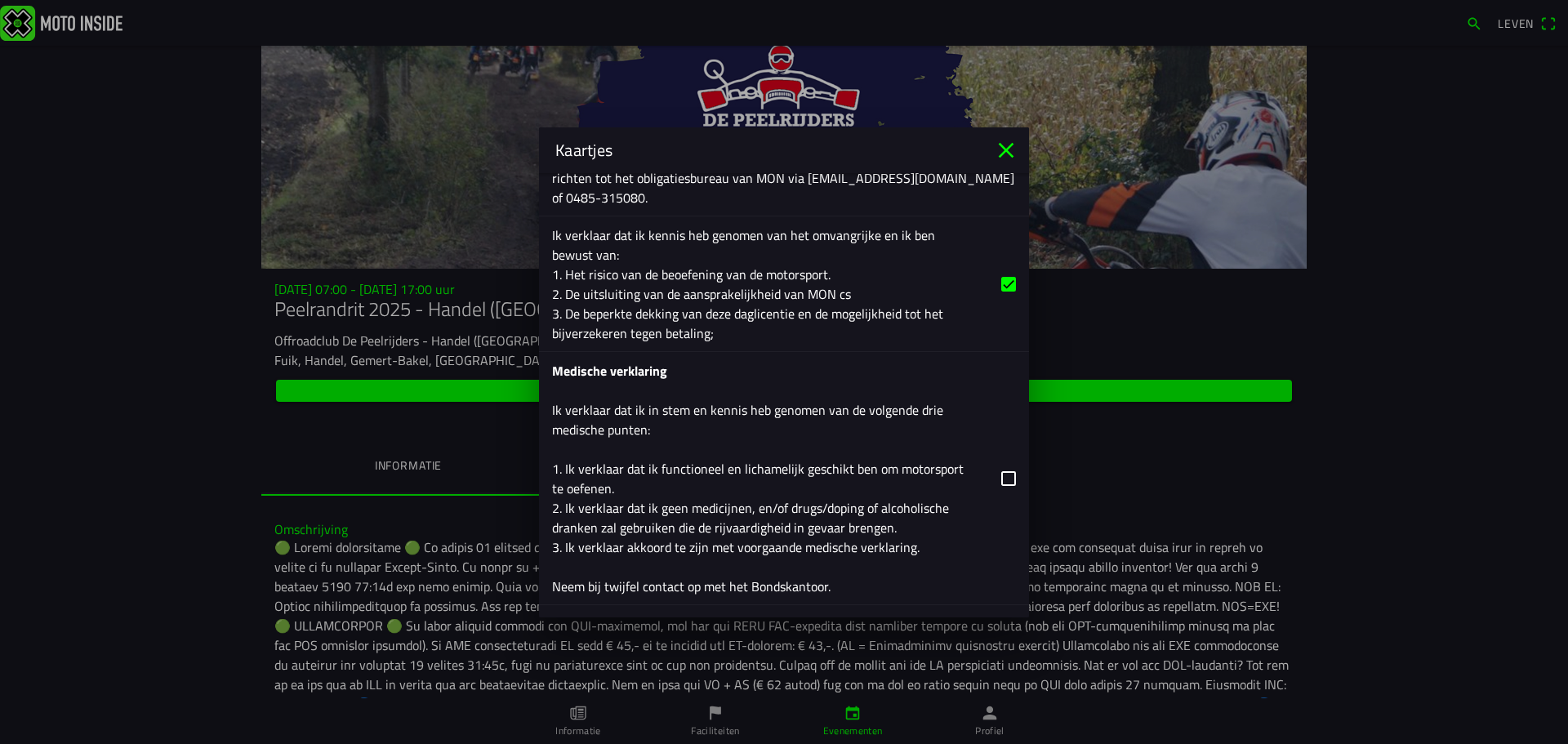
scroll to position [2223, 0]
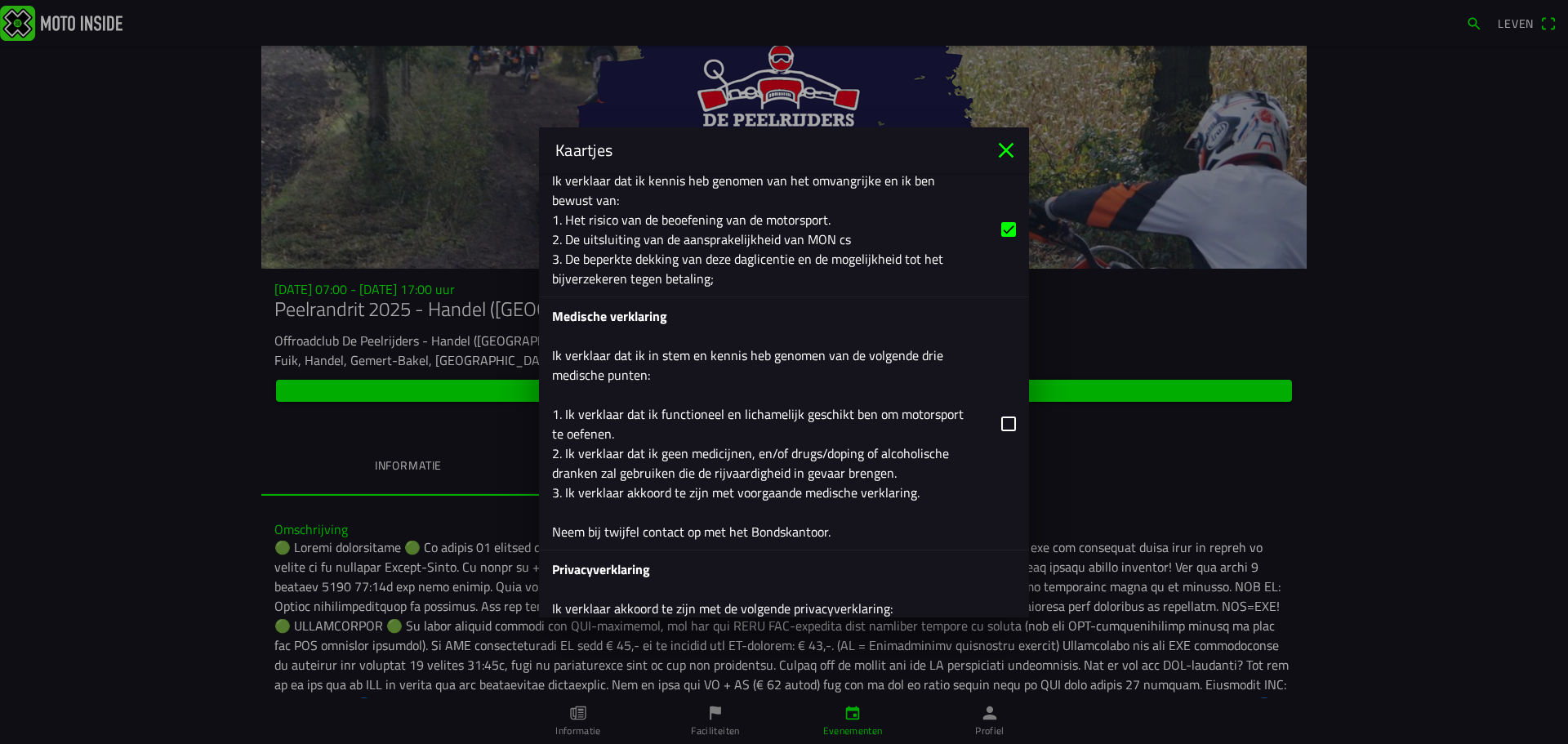
click at [990, 427] on button "button" at bounding box center [791, 423] width 477 height 252
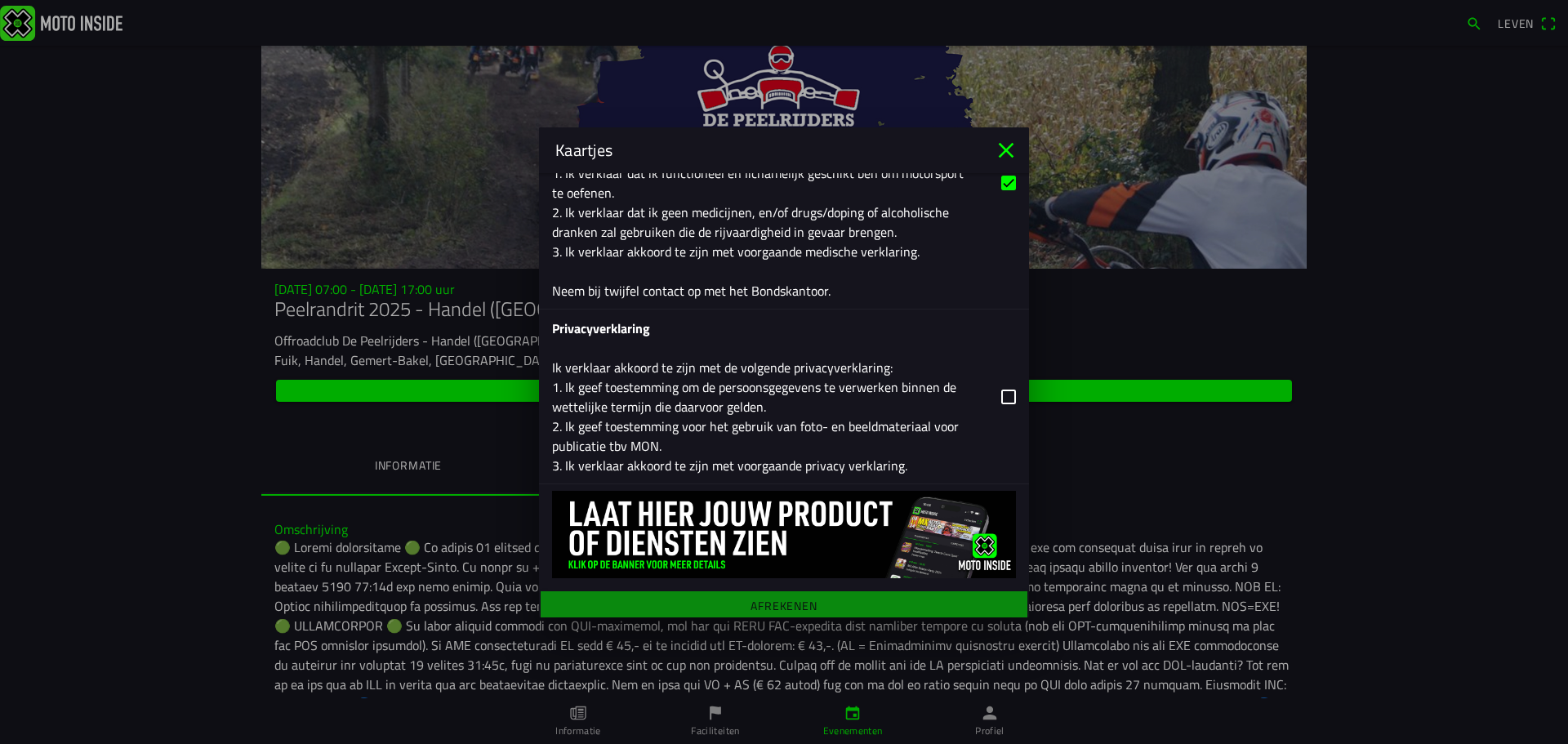
scroll to position [2468, 0]
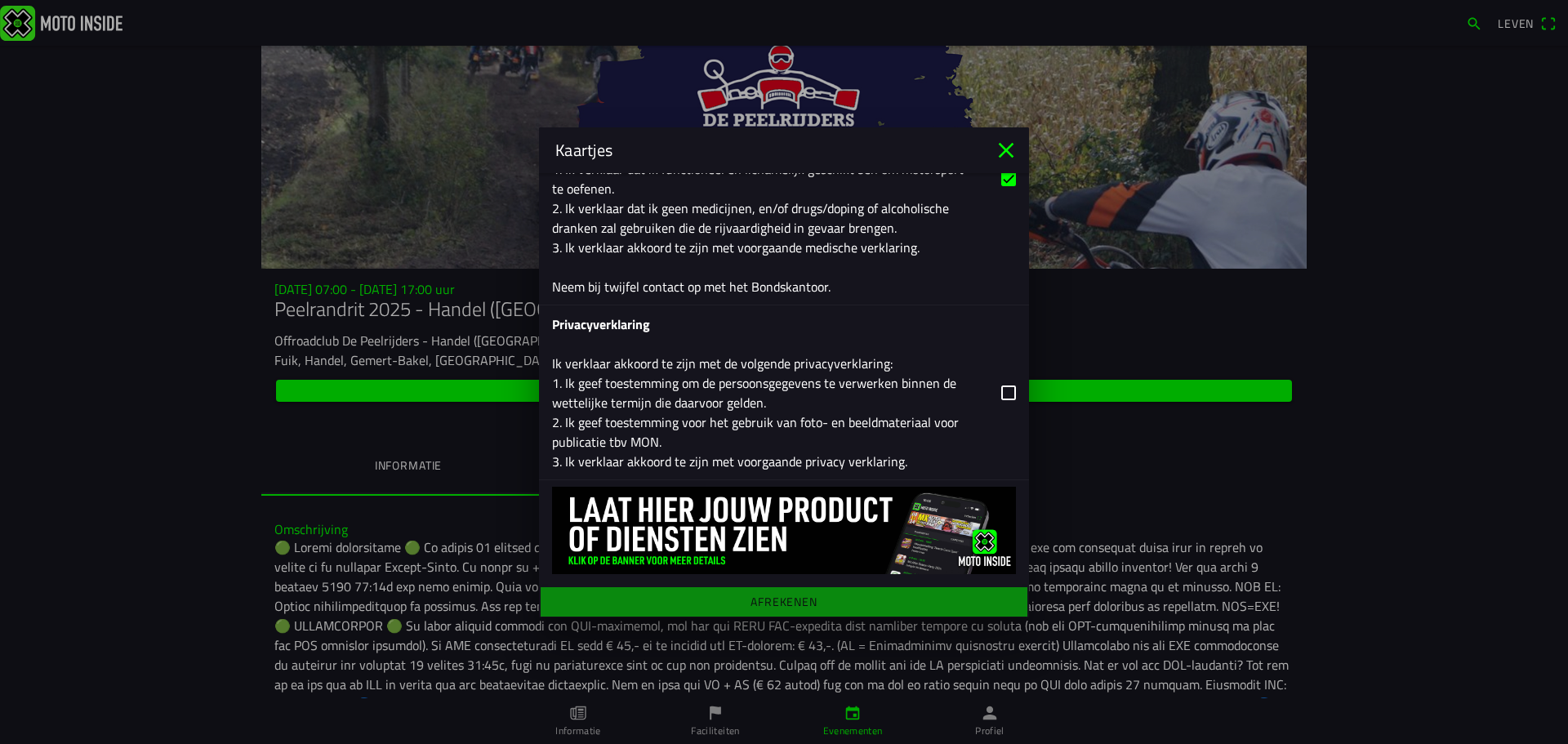
click at [999, 394] on button "button" at bounding box center [791, 392] width 477 height 174
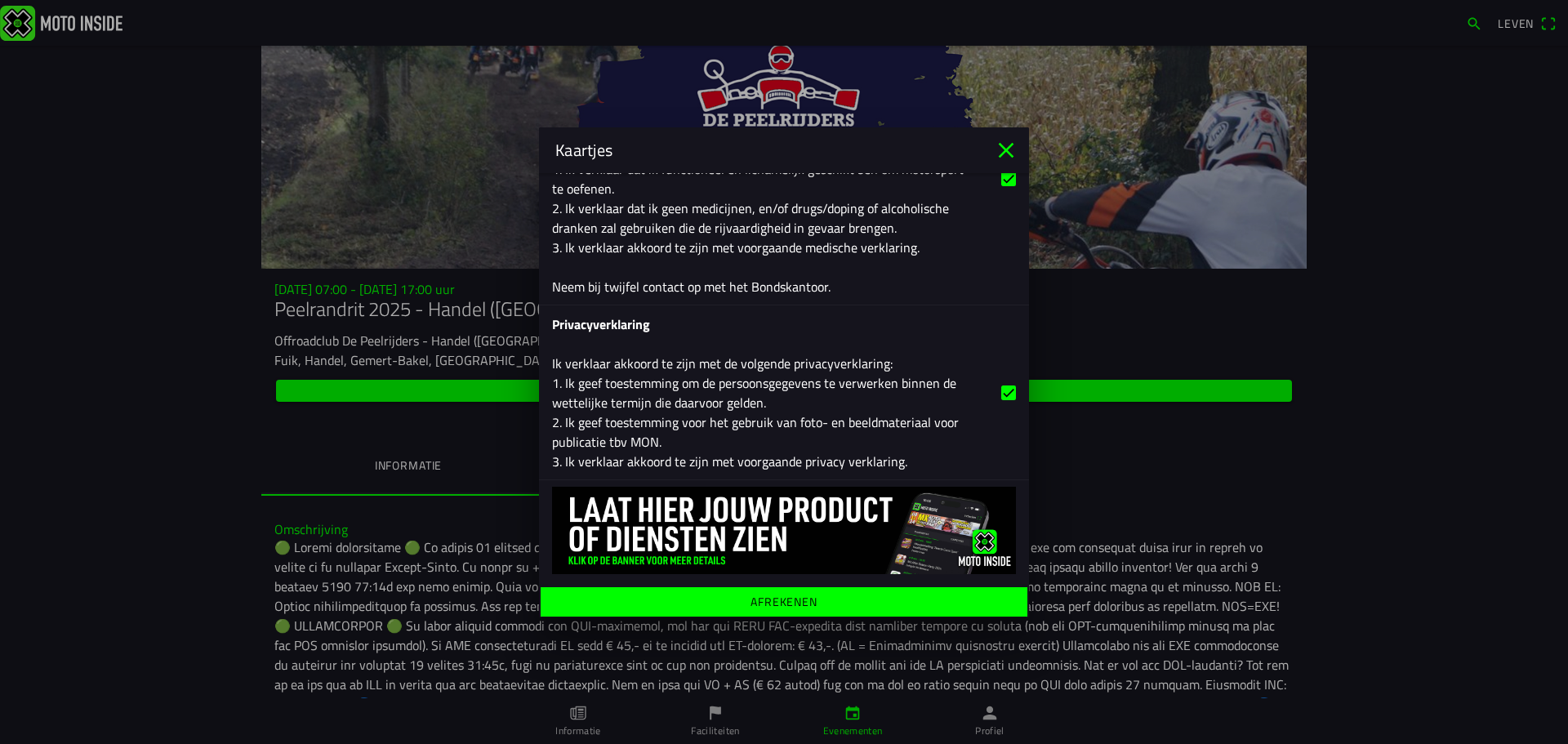
click at [779, 600] on font "Afrekenen" at bounding box center [784, 601] width 67 height 17
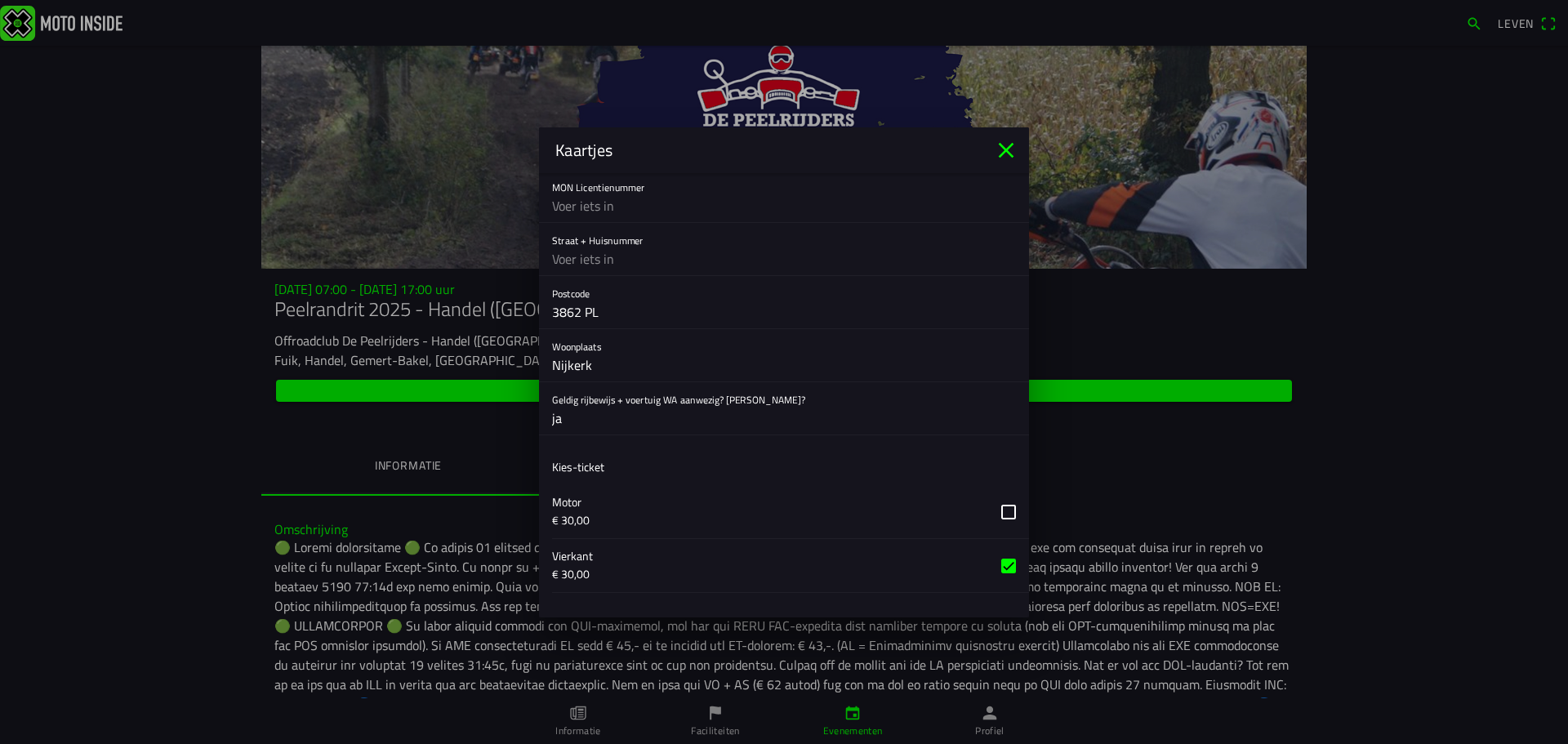
scroll to position [753, 0]
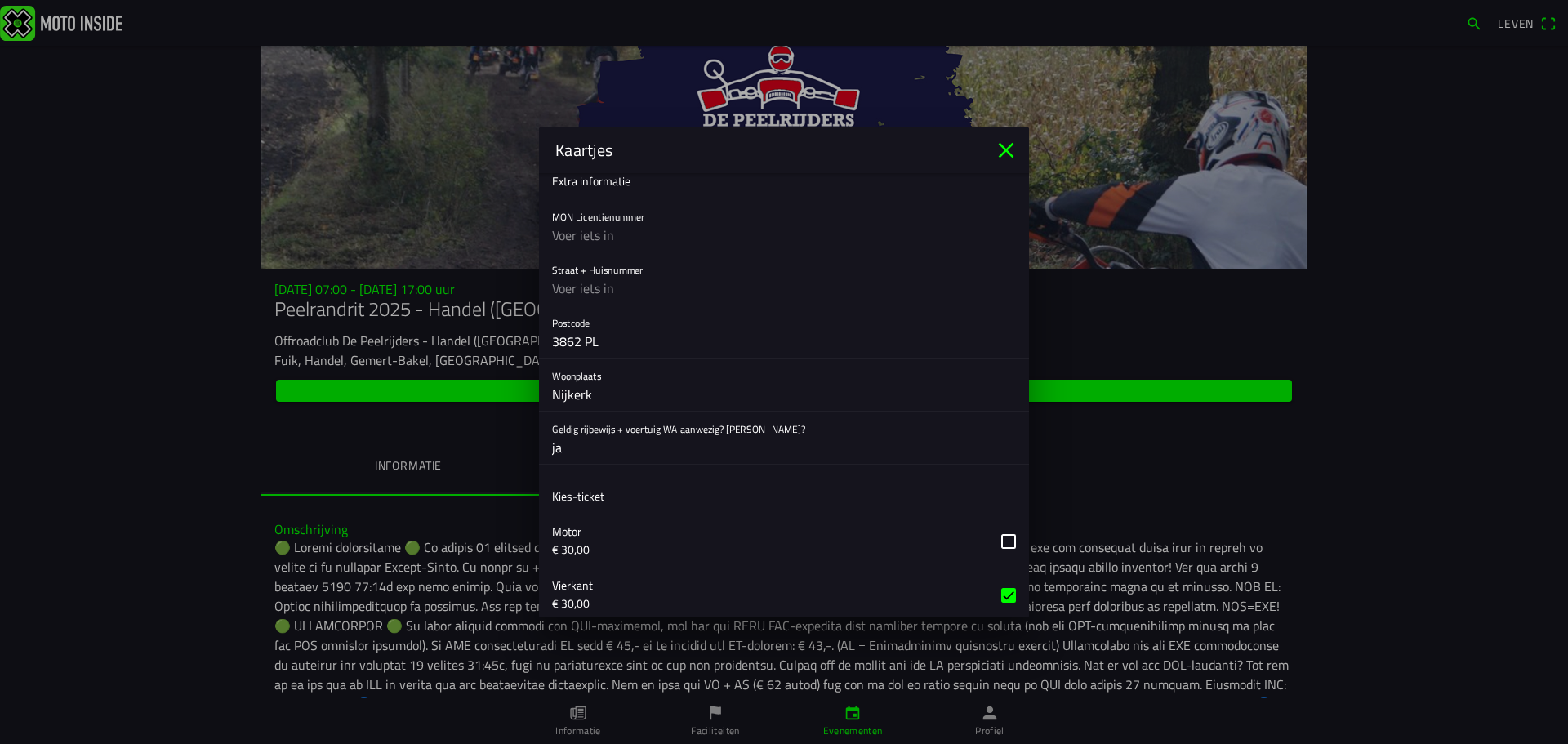
click at [560, 292] on input "text" at bounding box center [784, 287] width 464 height 32
type input "[STREET_ADDRESS]"
click at [715, 351] on input "3862 PL" at bounding box center [784, 341] width 464 height 32
click at [911, 465] on ion-list "Extra informatie MON Licentienummer Straat + Huisnummer [STREET_ADDRESS] Woonpl…" at bounding box center [784, 313] width 490 height 315
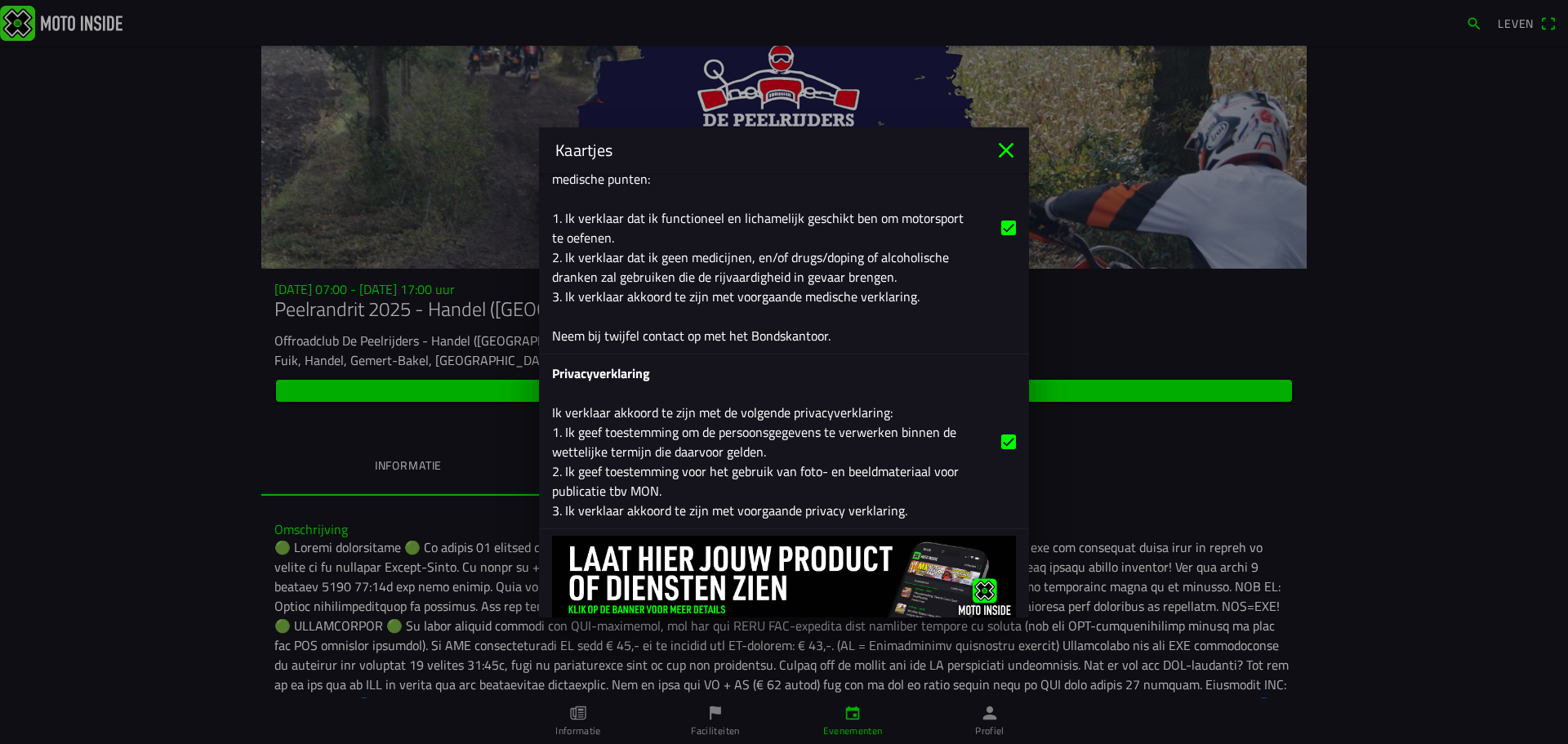
scroll to position [2499, 0]
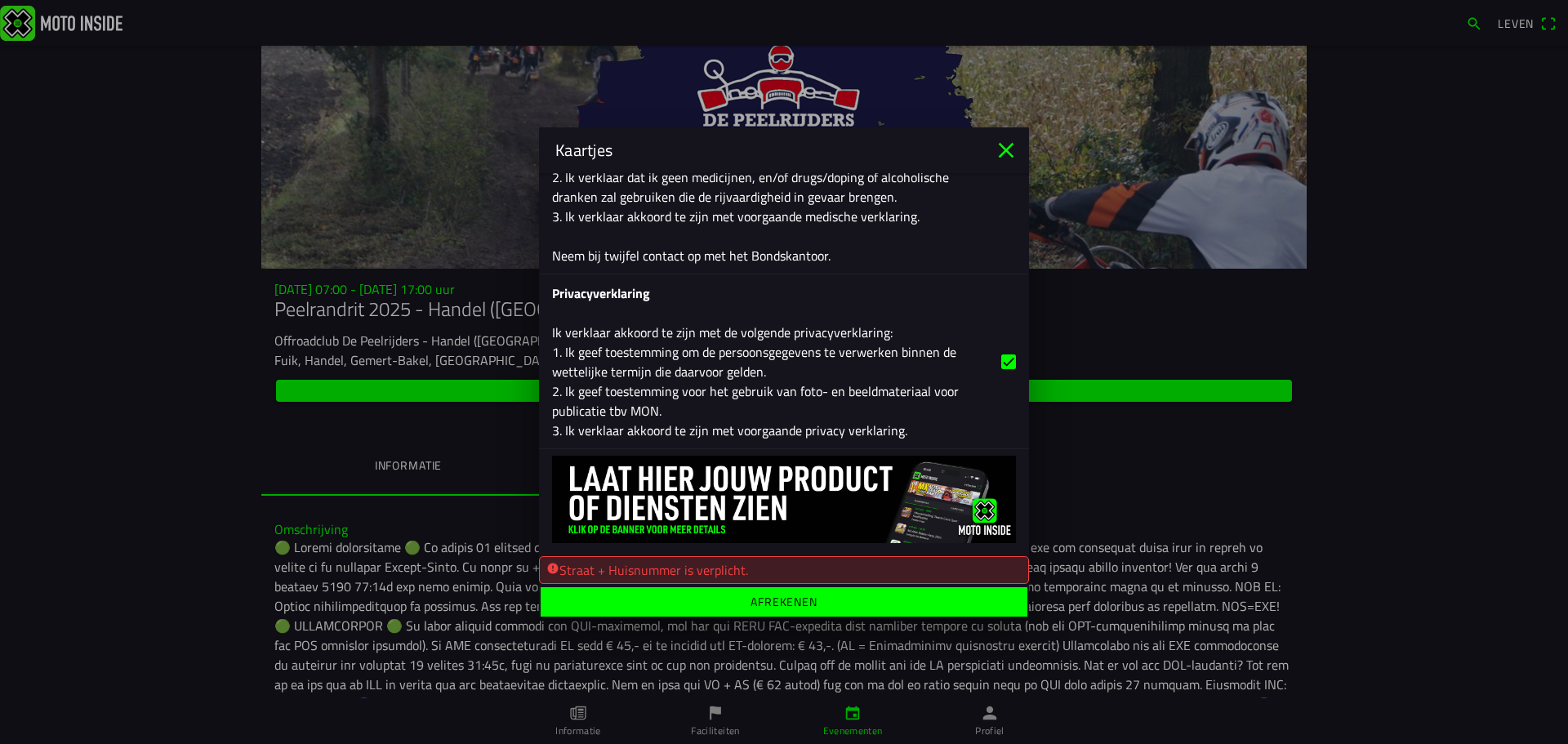
click at [767, 601] on font "Afrekenen" at bounding box center [784, 601] width 67 height 17
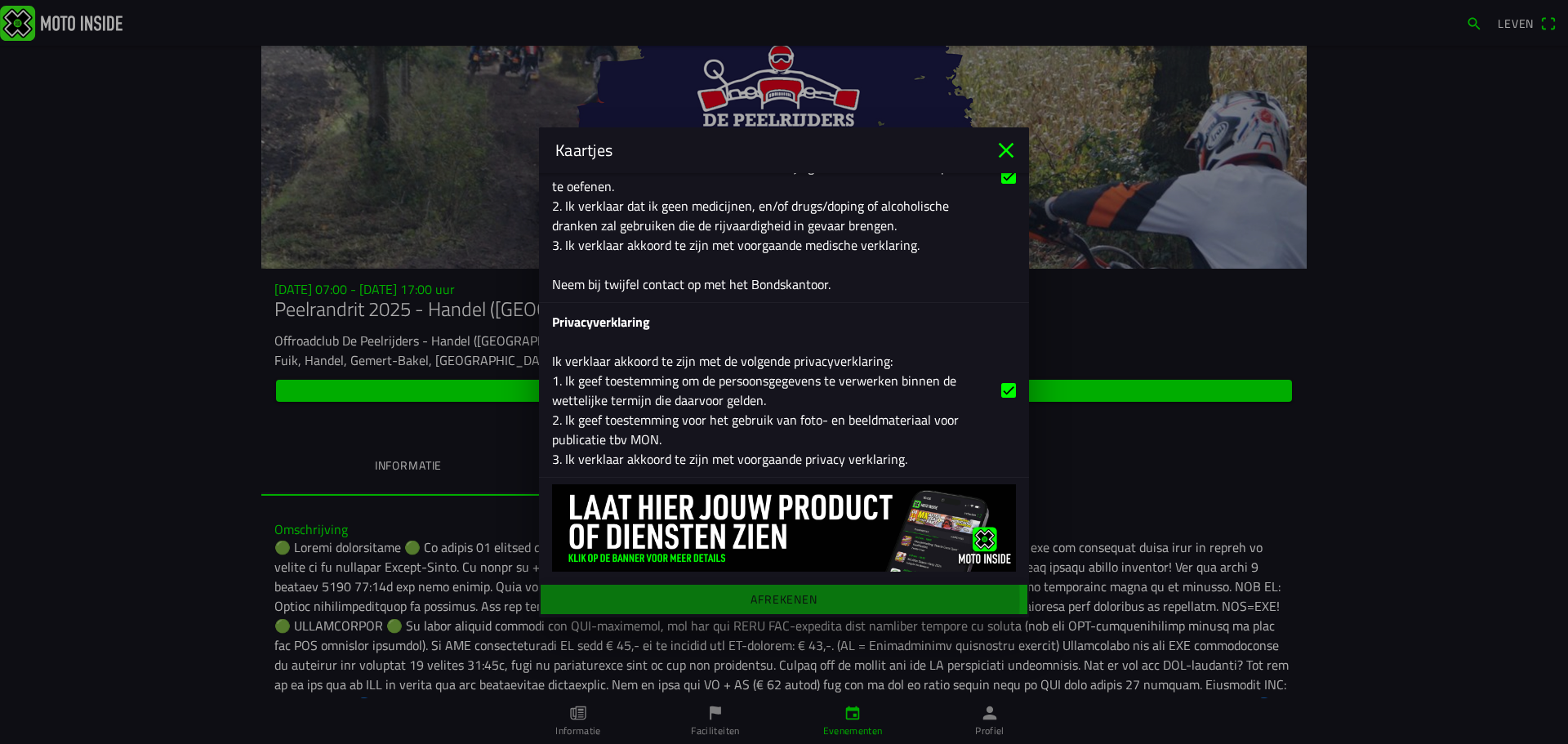
scroll to position [2468, 0]
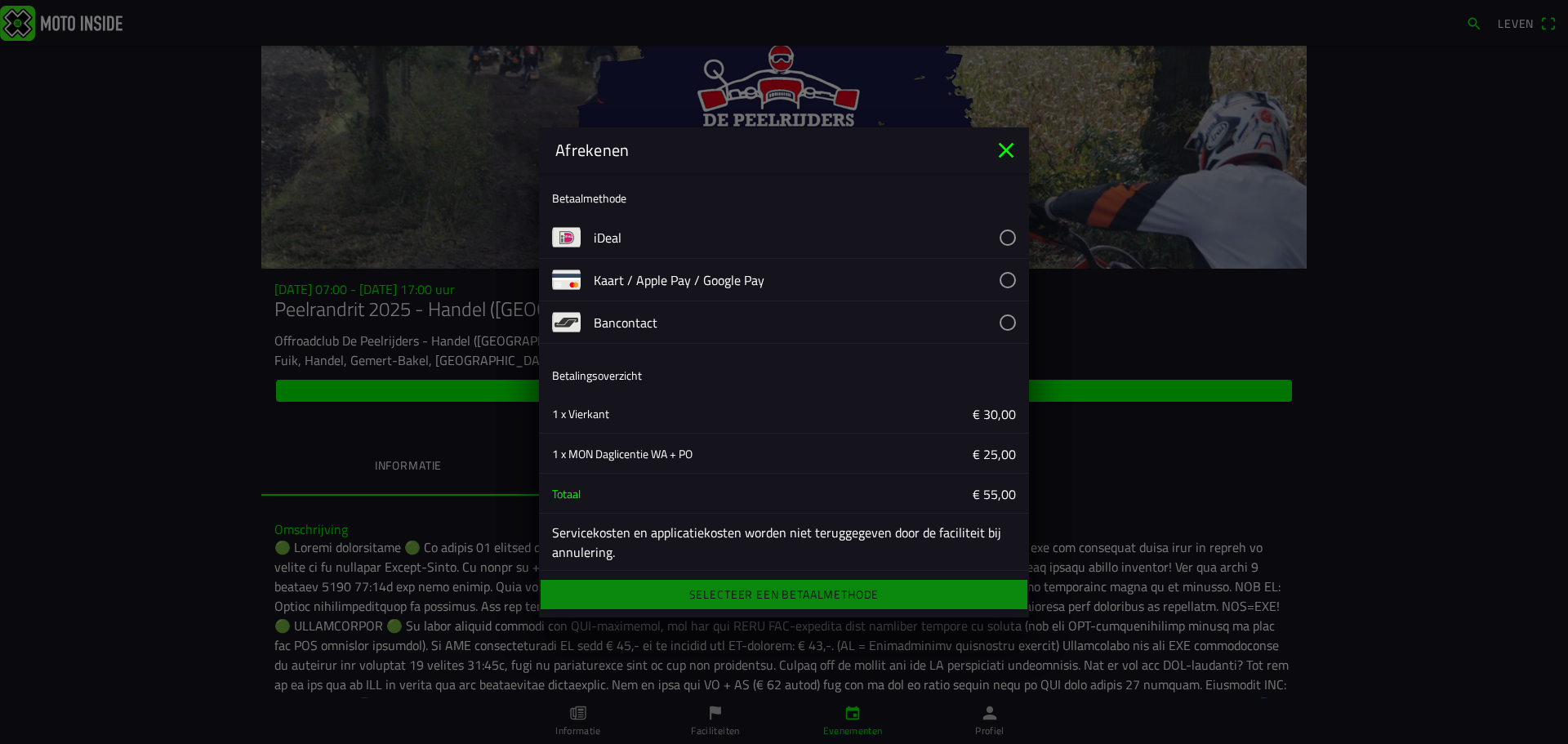
click at [996, 237] on button "button" at bounding box center [811, 237] width 435 height 42
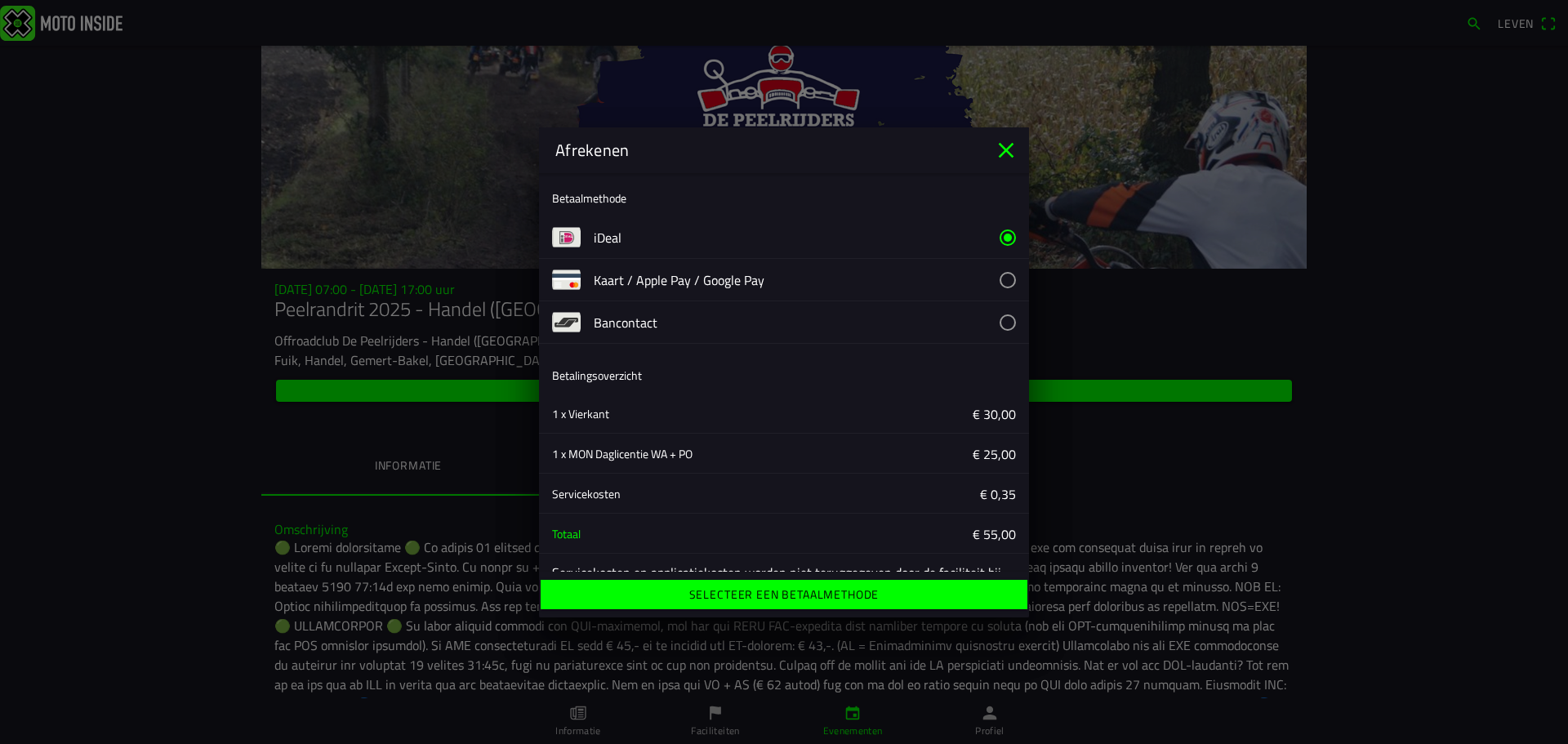
click at [755, 592] on font "Selecteer een betaalmethode" at bounding box center [784, 594] width 190 height 17
